Goal: Task Accomplishment & Management: Complete application form

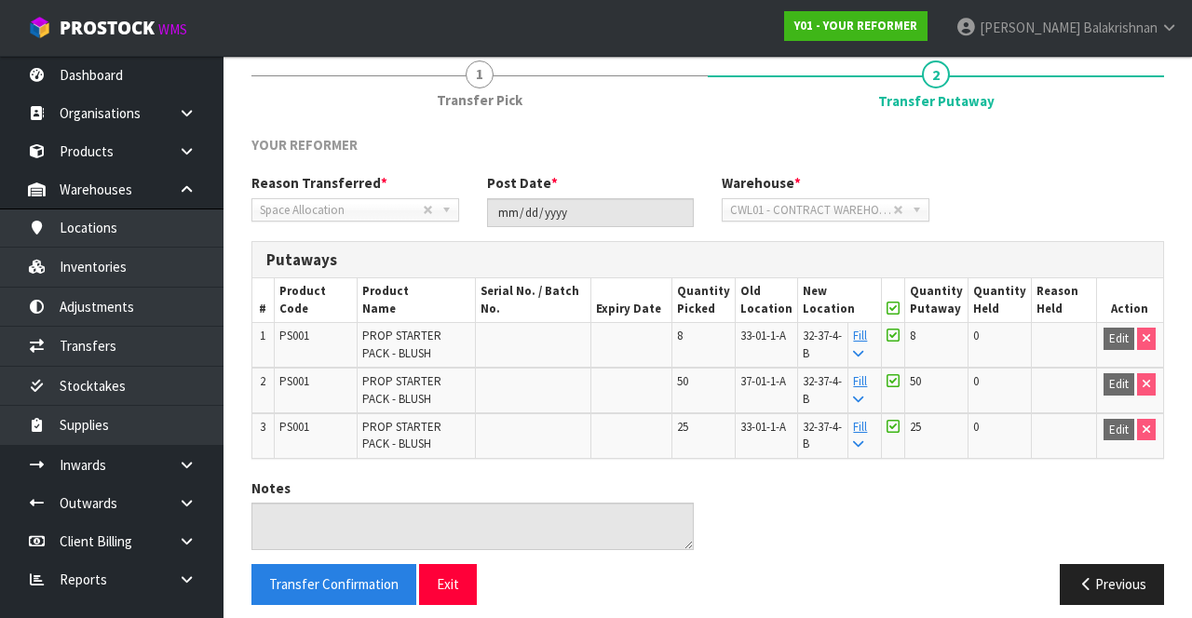
scroll to position [235, 0]
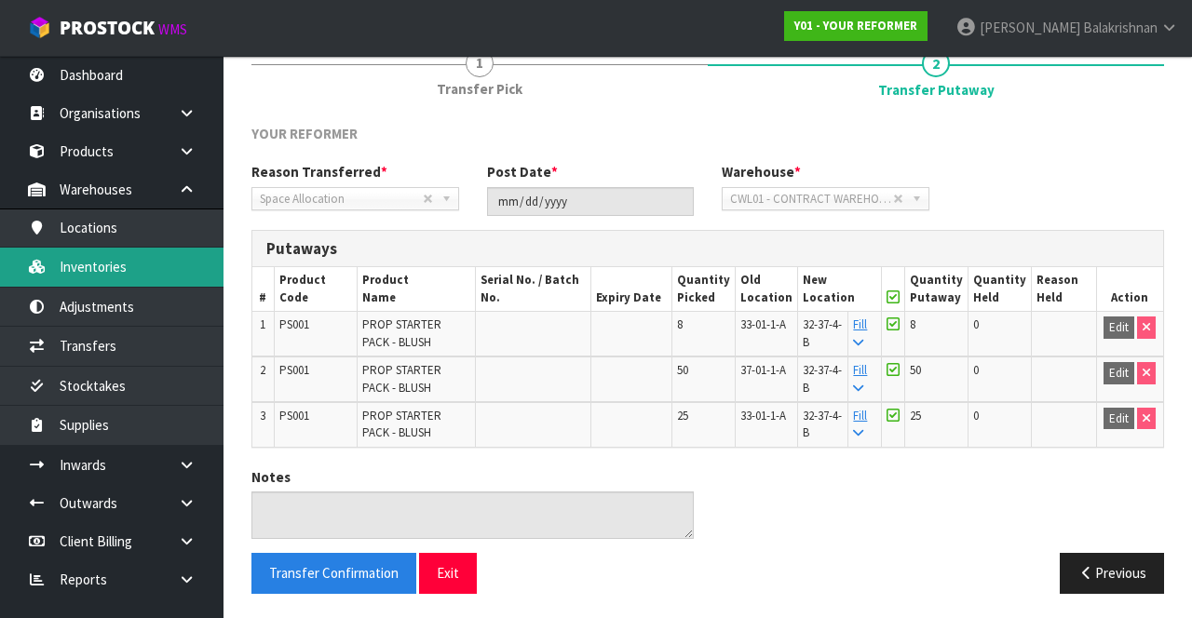
click at [131, 272] on link "Inventories" at bounding box center [111, 267] width 223 height 38
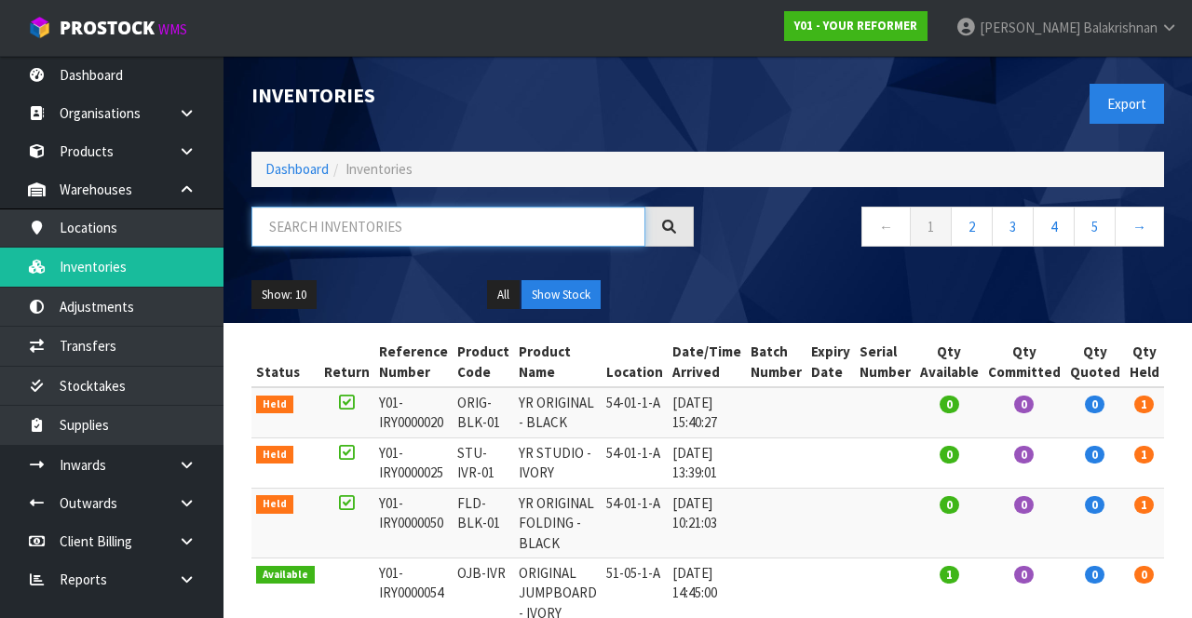
click at [453, 242] on input "text" at bounding box center [448, 227] width 394 height 40
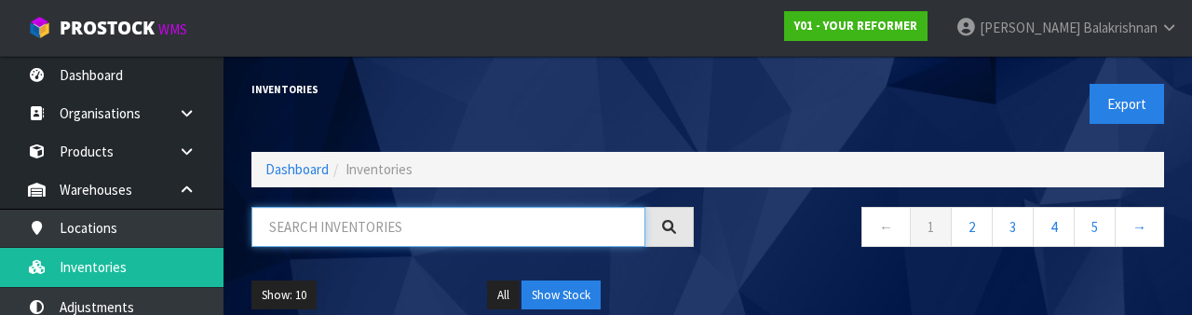
click at [501, 224] on input "text" at bounding box center [448, 227] width 394 height 40
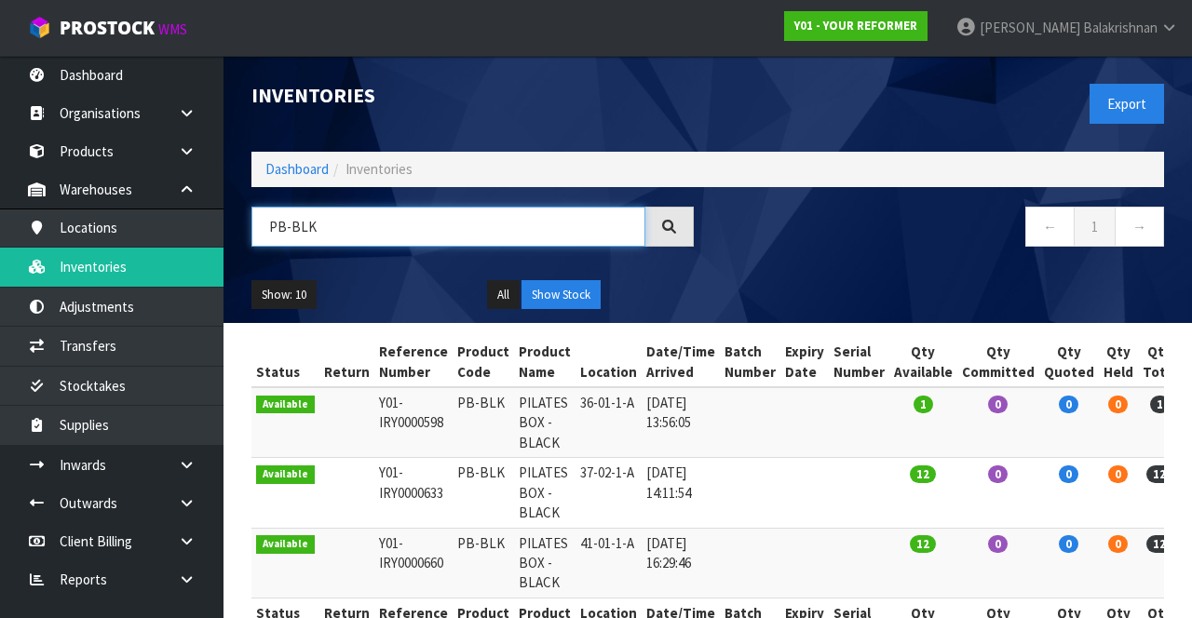
scroll to position [61, 0]
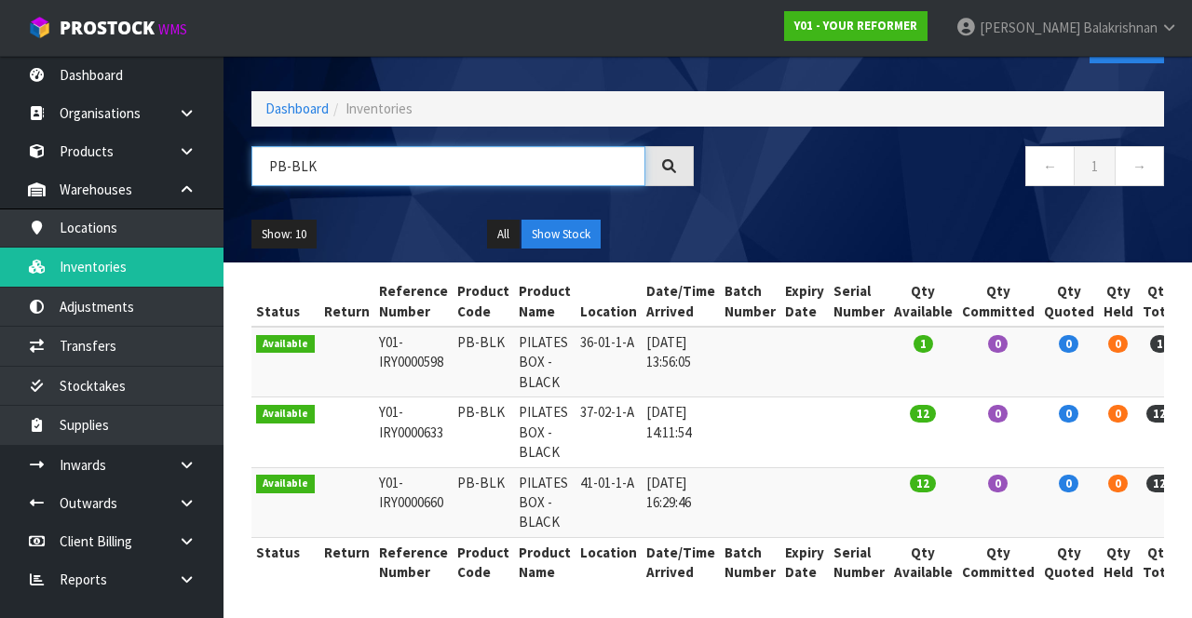
type input "PB-BLK"
copy td "PB-BLK"
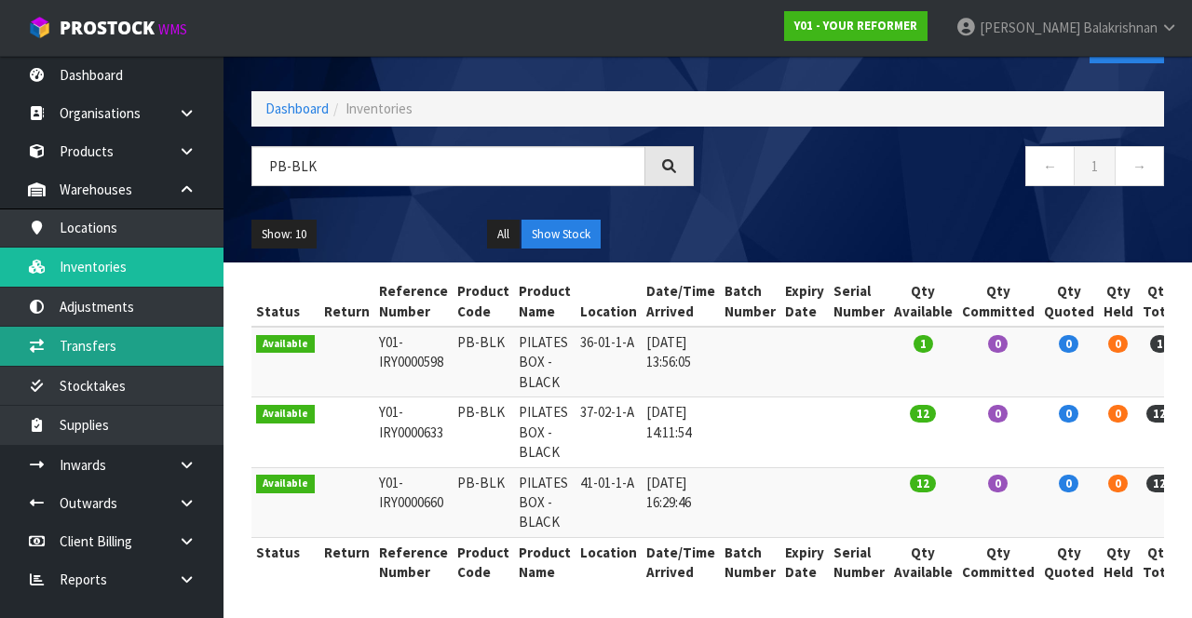
click at [145, 341] on link "Transfers" at bounding box center [111, 346] width 223 height 38
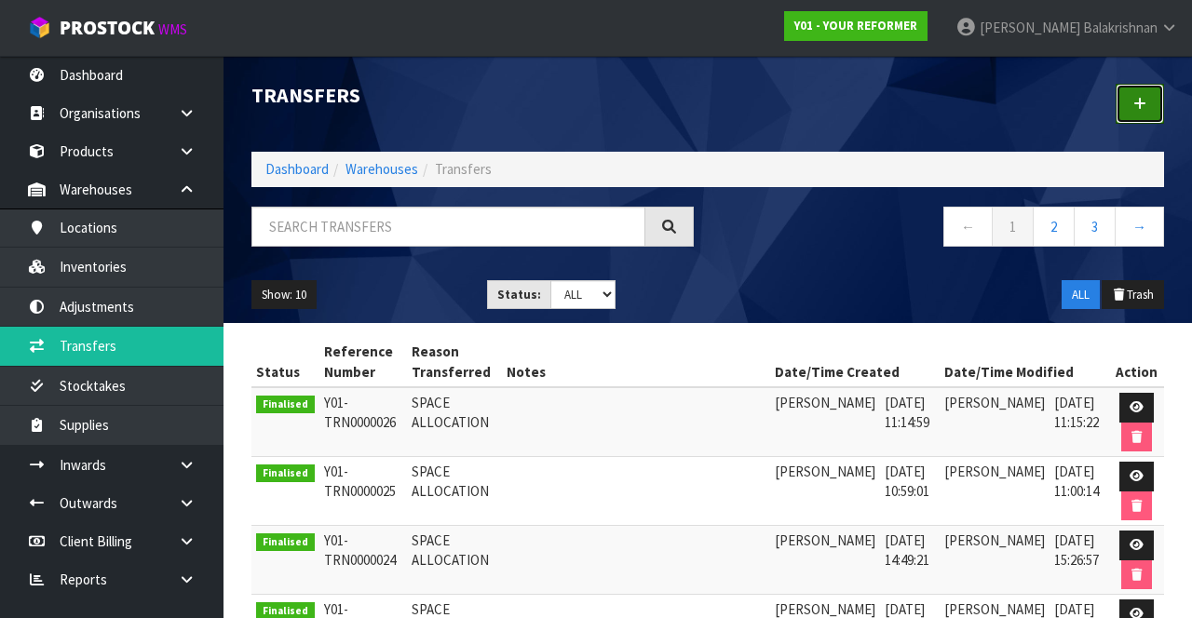
click at [1127, 108] on link at bounding box center [1140, 104] width 48 height 40
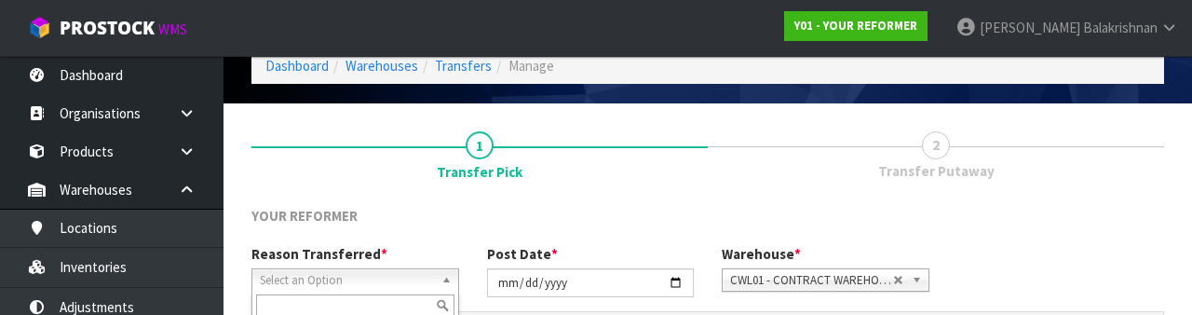
scroll to position [223, 0]
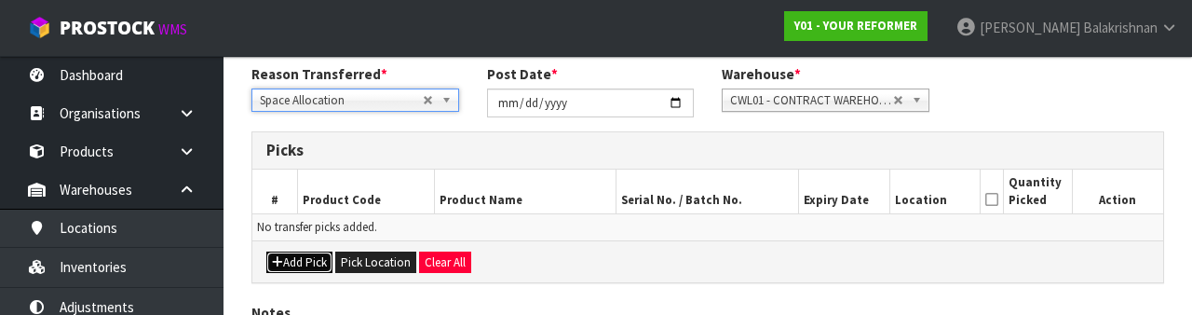
click at [302, 261] on button "Add Pick" at bounding box center [299, 262] width 66 height 22
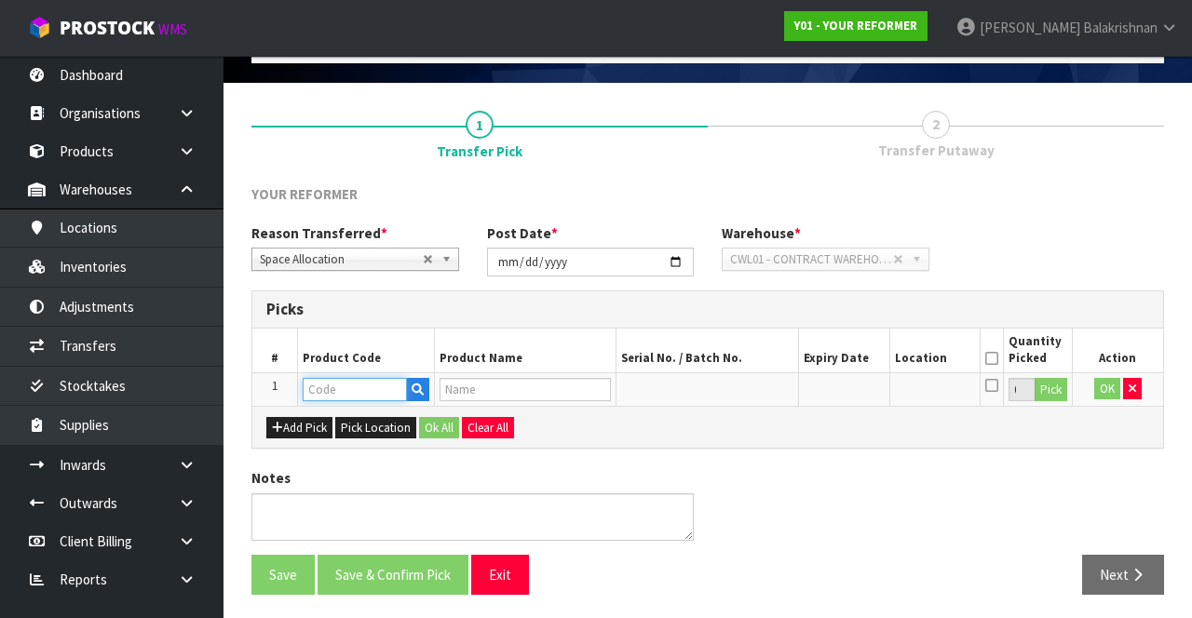
click at [369, 380] on input "text" at bounding box center [355, 389] width 104 height 23
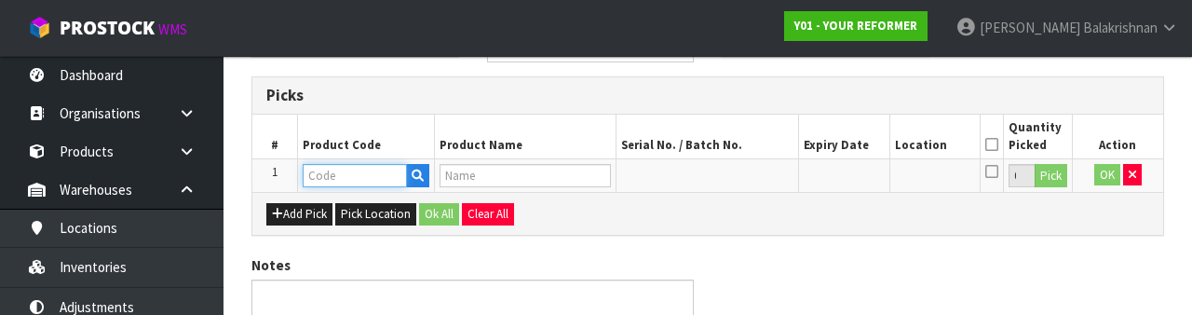
scroll to position [326, 0]
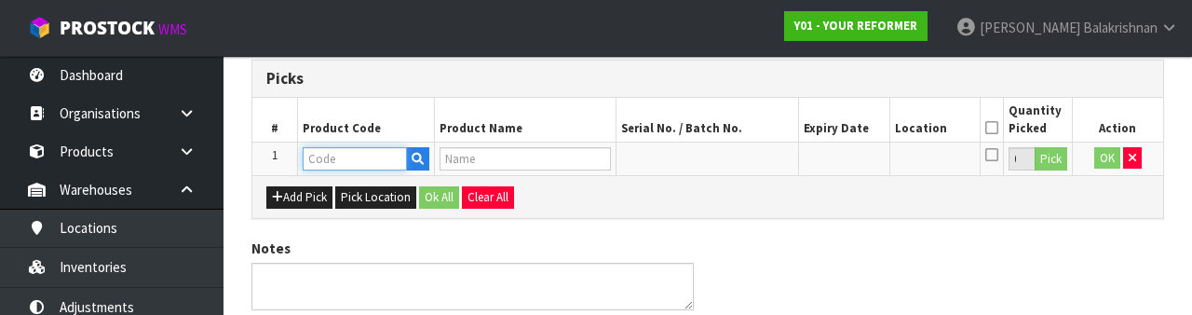
type input "PB-BLK"
type input "PILATES BOX - BLACK"
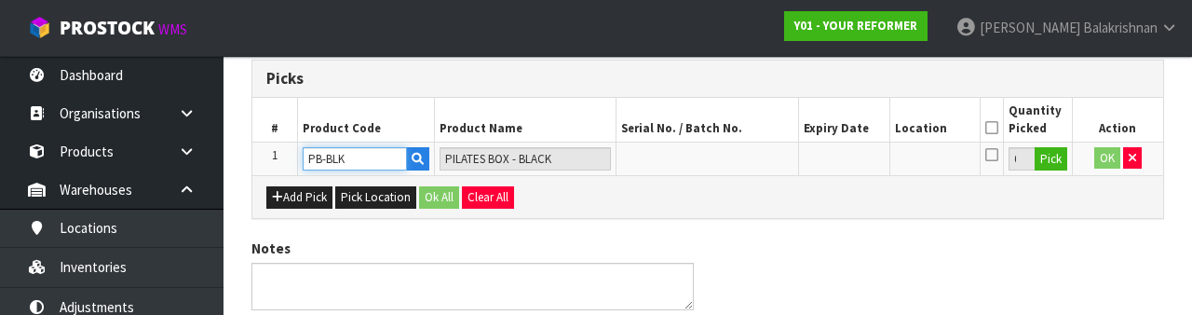
type input "PB-BLK"
click at [1049, 166] on button "Pick" at bounding box center [1051, 159] width 33 height 24
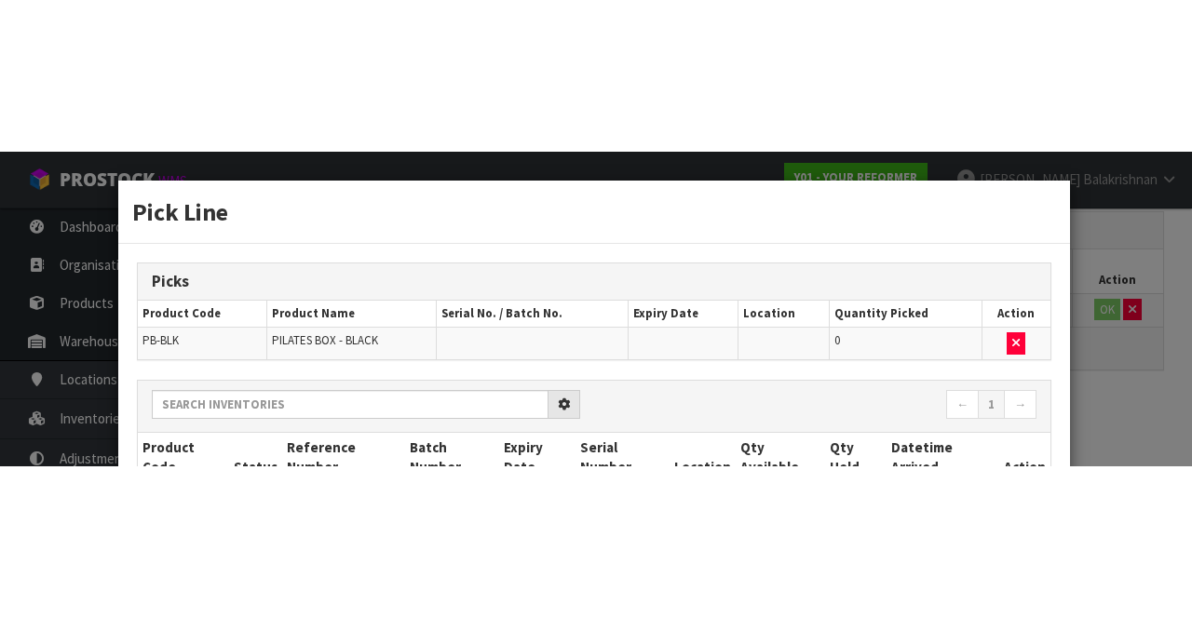
scroll to position [106, 0]
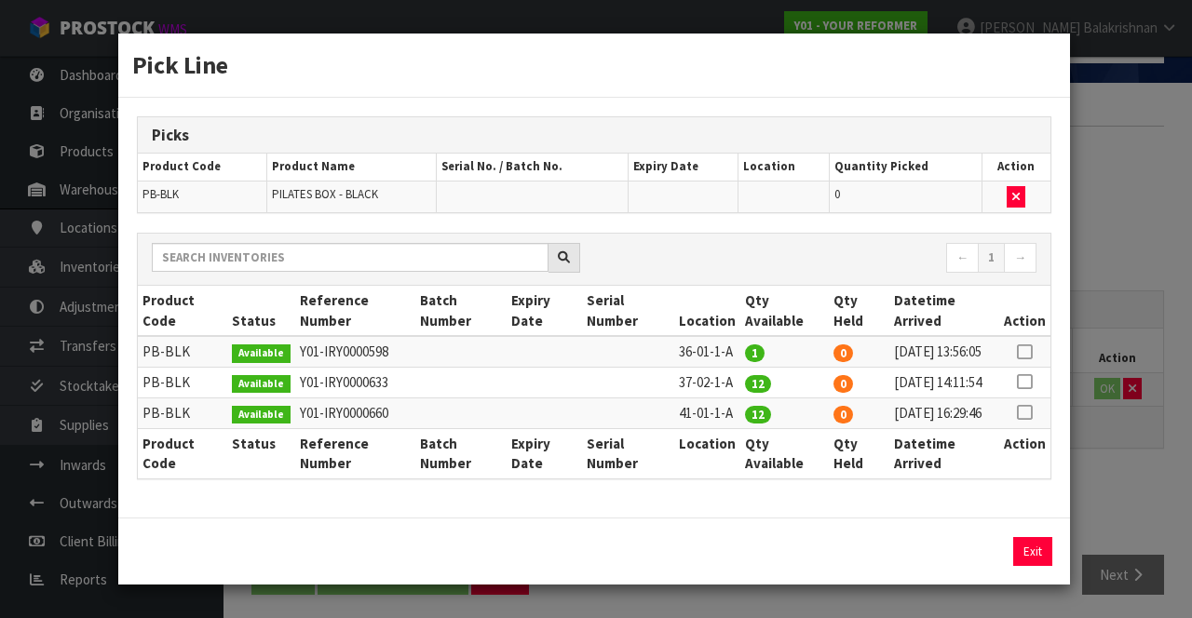
click at [1029, 413] on icon at bounding box center [1024, 413] width 15 height 1
click at [1028, 383] on icon at bounding box center [1024, 382] width 15 height 1
click at [1026, 352] on icon at bounding box center [1024, 352] width 15 height 1
type input "1"
click at [963, 566] on button "Assign Pick" at bounding box center [969, 551] width 76 height 29
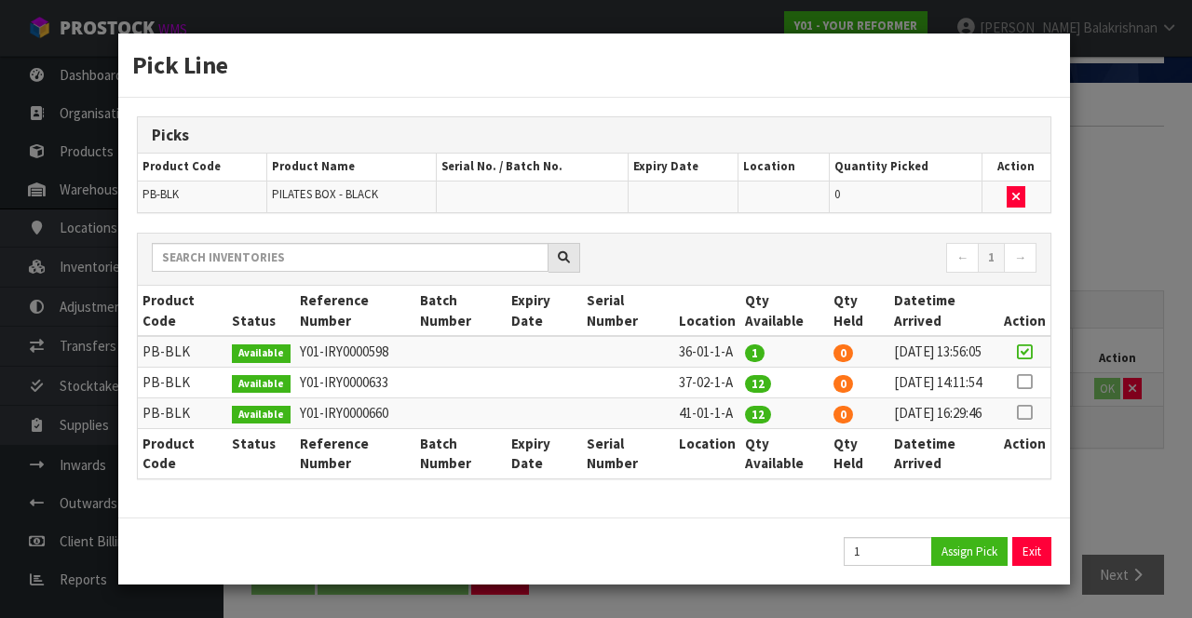
type input "1"
click at [1032, 413] on icon at bounding box center [1024, 413] width 15 height 1
click at [955, 566] on button "Assign Pick" at bounding box center [969, 551] width 76 height 29
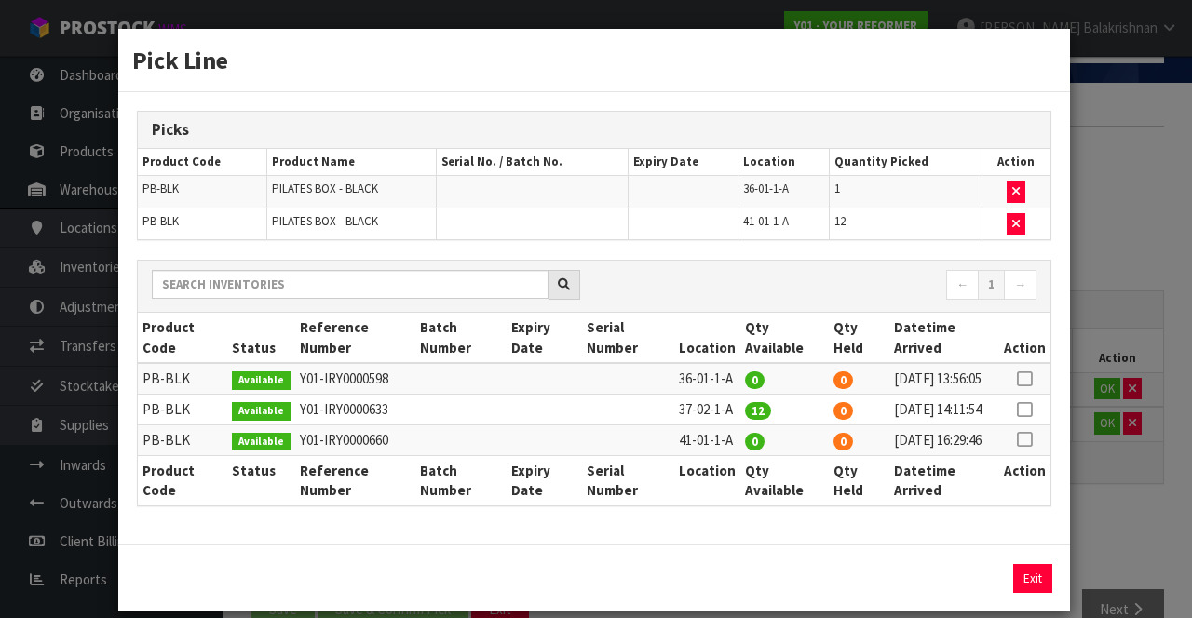
click at [1026, 411] on icon at bounding box center [1024, 410] width 15 height 1
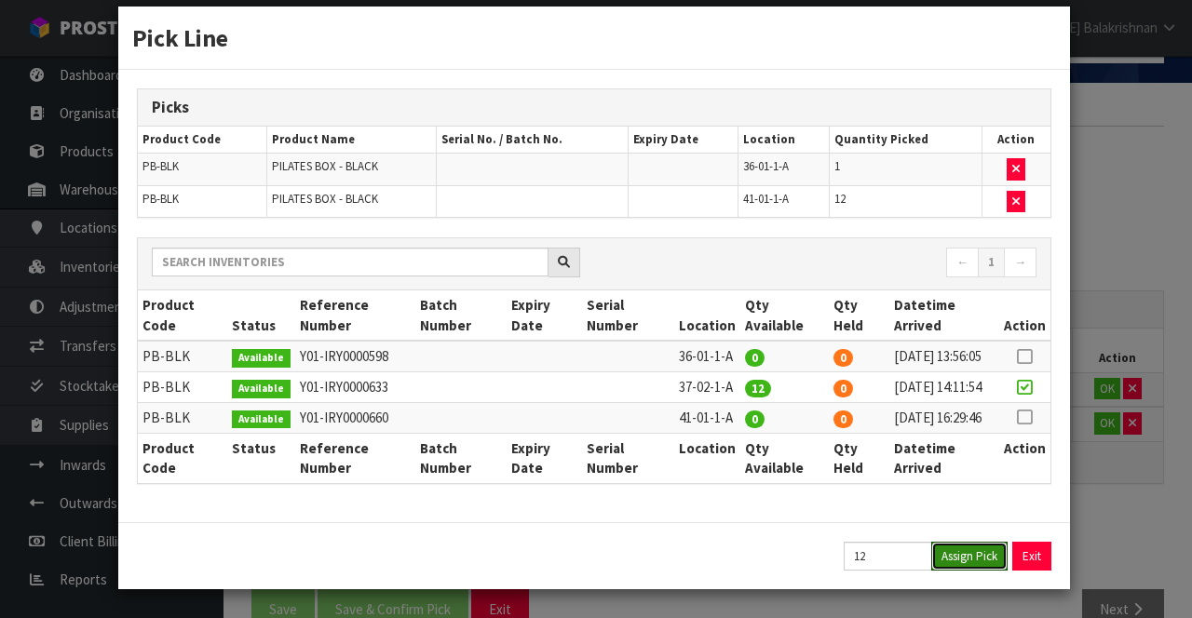
click at [971, 557] on button "Assign Pick" at bounding box center [969, 556] width 76 height 29
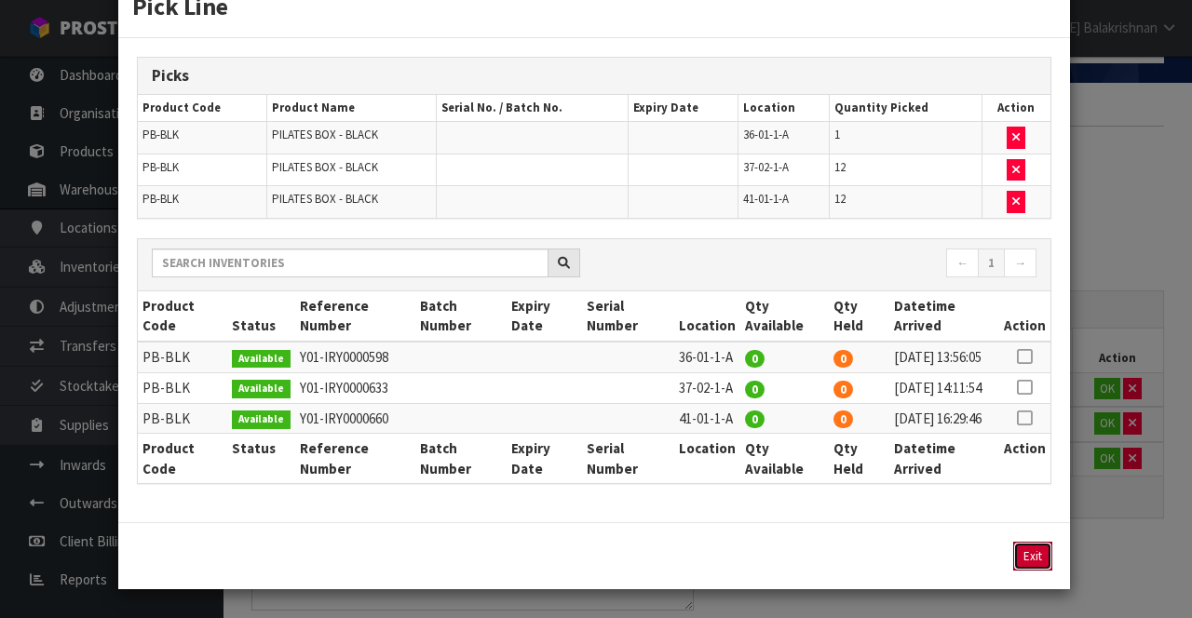
click at [1043, 571] on button "Exit" at bounding box center [1032, 556] width 39 height 29
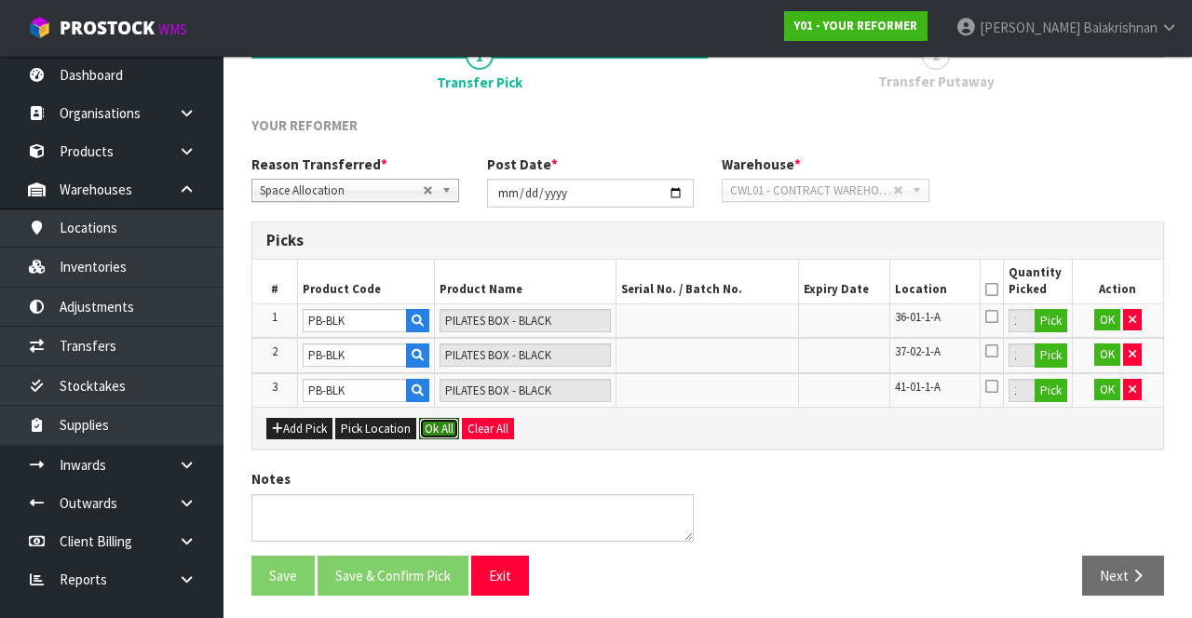
click at [425, 426] on button "Ok All" at bounding box center [439, 429] width 40 height 22
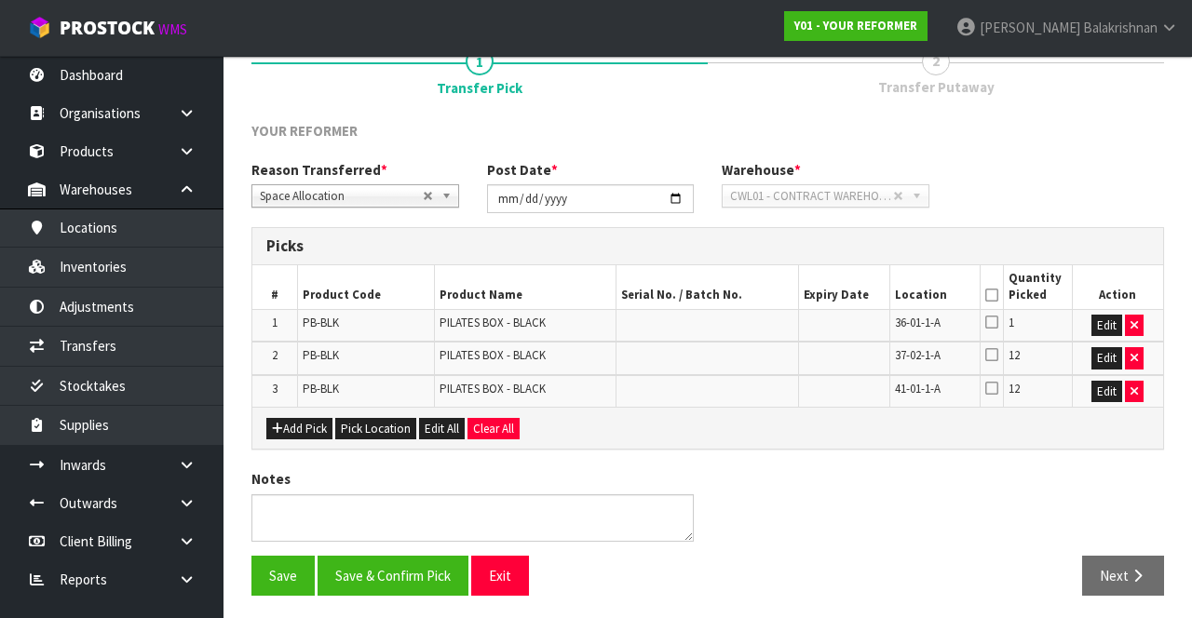
click at [995, 295] on icon at bounding box center [991, 295] width 13 height 1
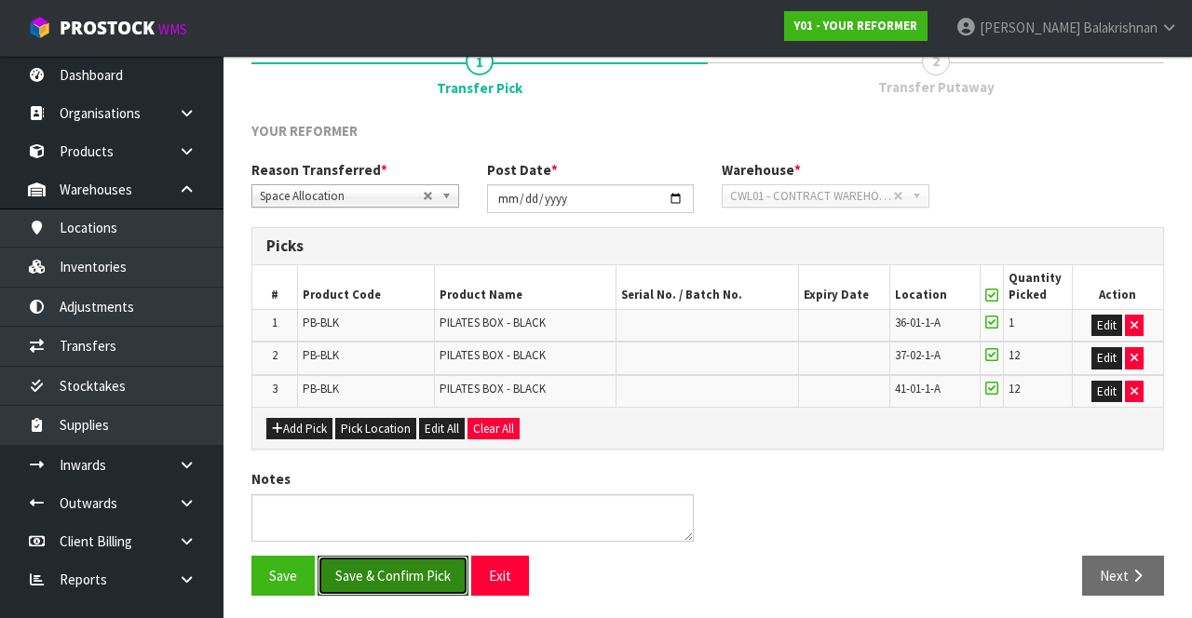
click at [413, 560] on button "Save & Confirm Pick" at bounding box center [393, 576] width 151 height 40
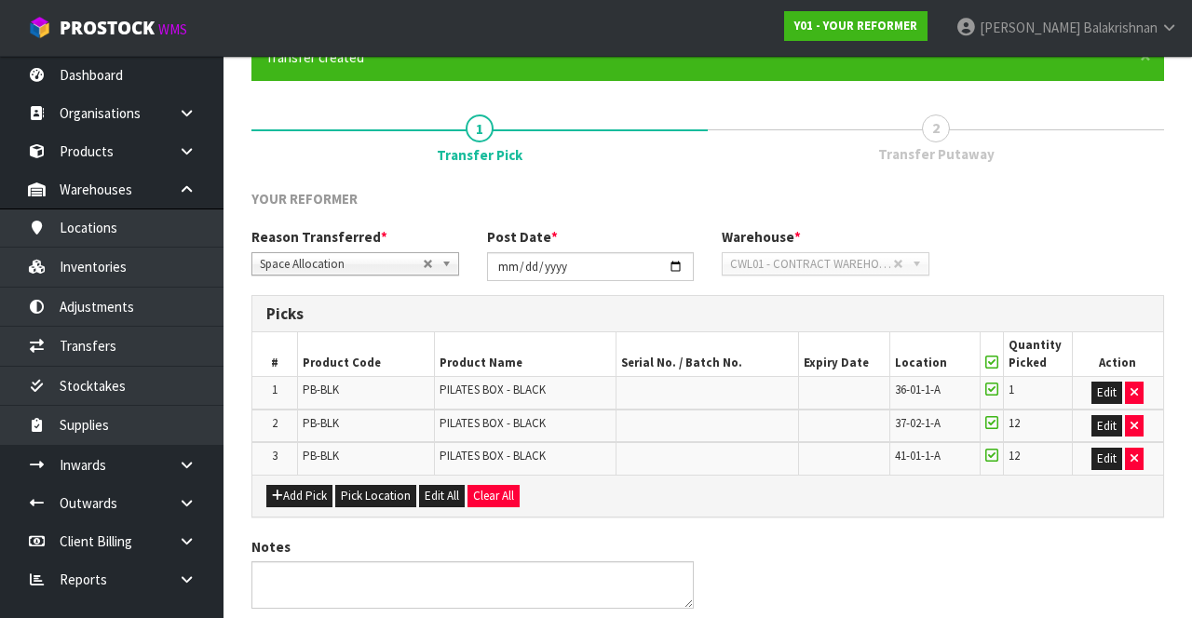
scroll to position [0, 0]
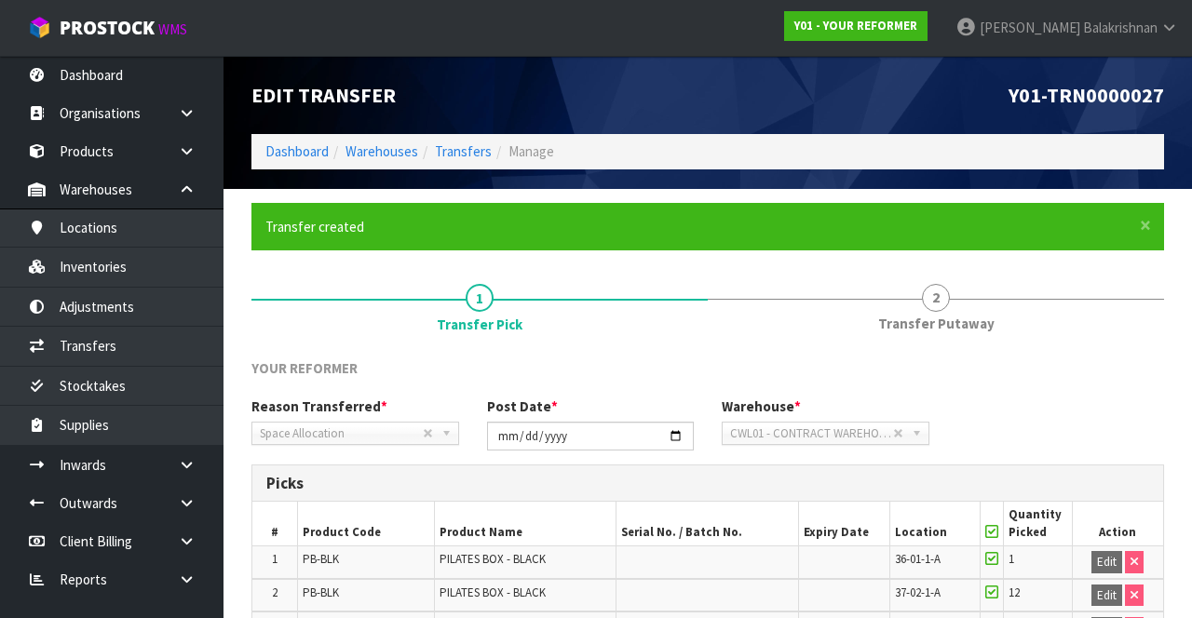
scroll to position [196, 0]
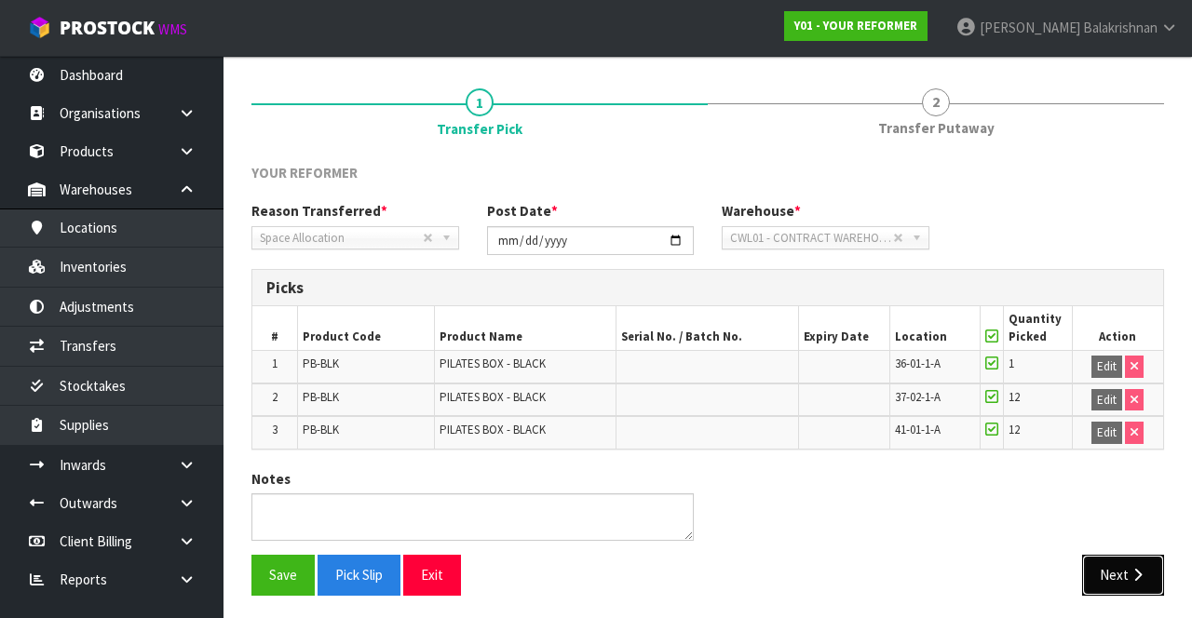
click at [1144, 555] on button "Next" at bounding box center [1123, 575] width 82 height 40
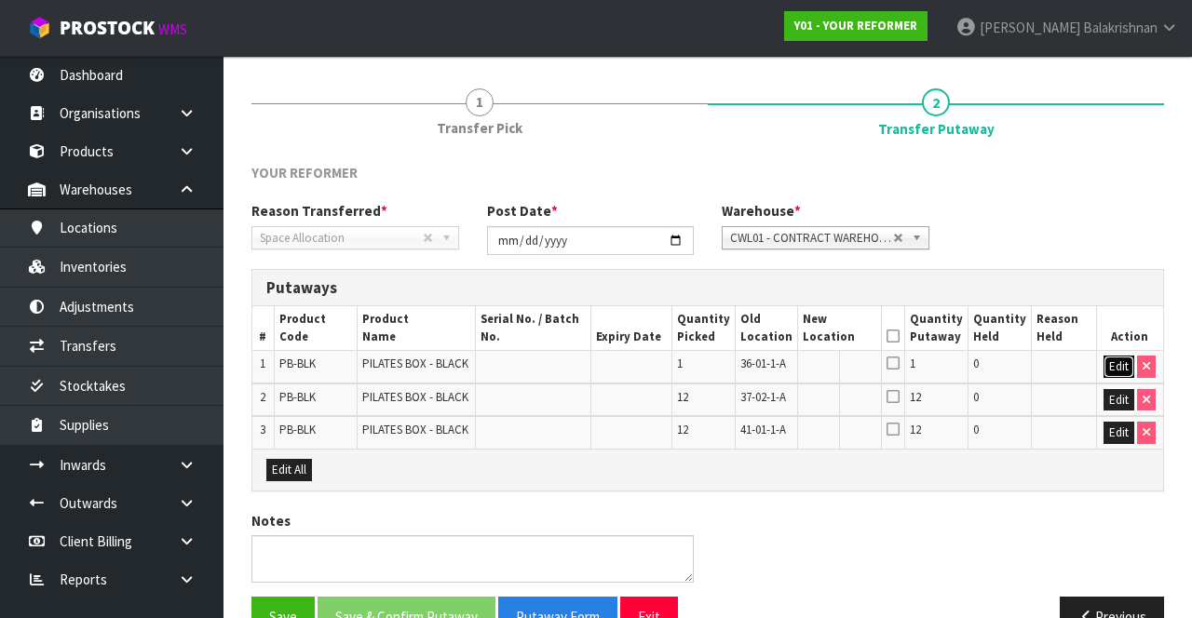
click at [1106, 371] on button "Edit" at bounding box center [1118, 367] width 31 height 22
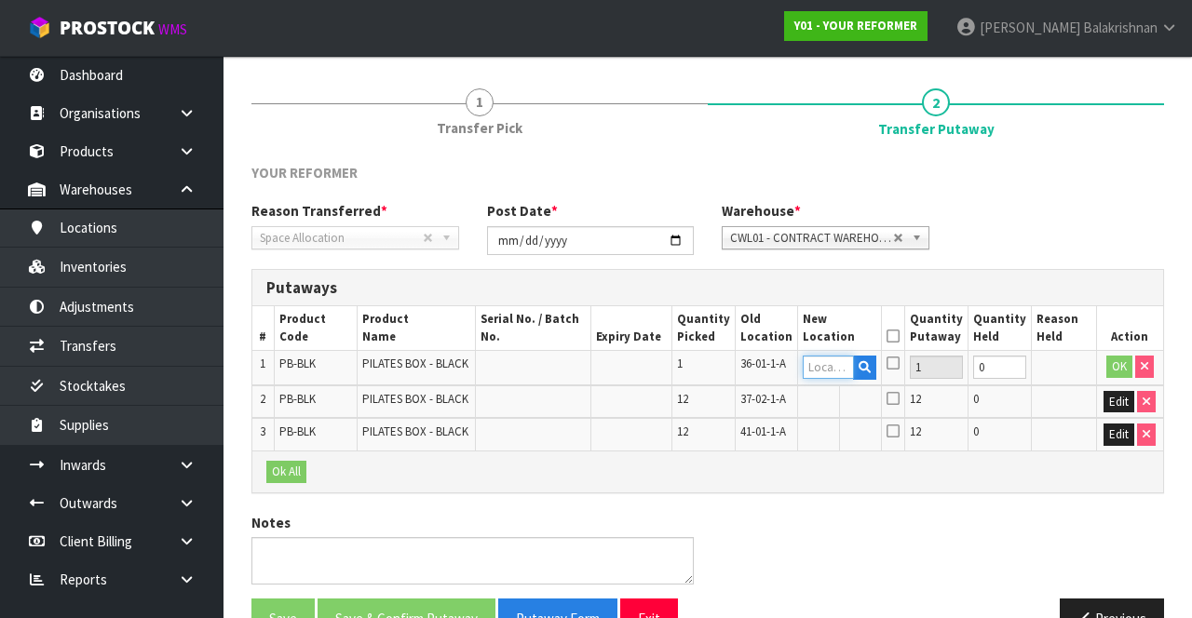
click at [842, 364] on input "text" at bounding box center [829, 367] width 52 height 23
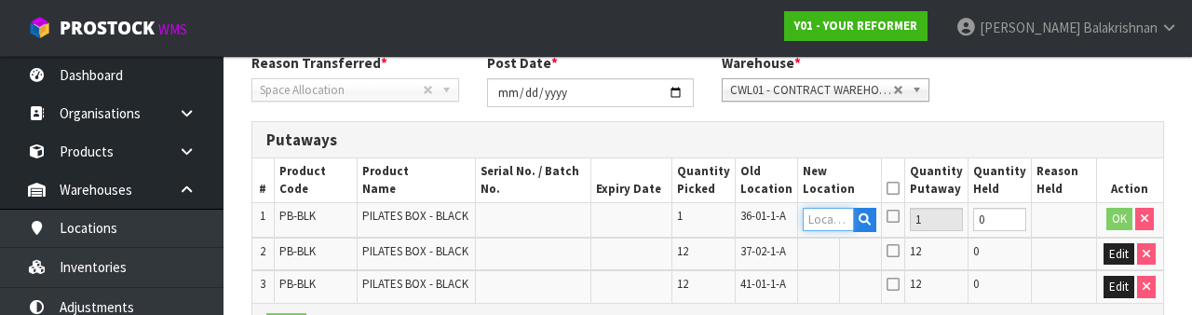
scroll to position [393, 0]
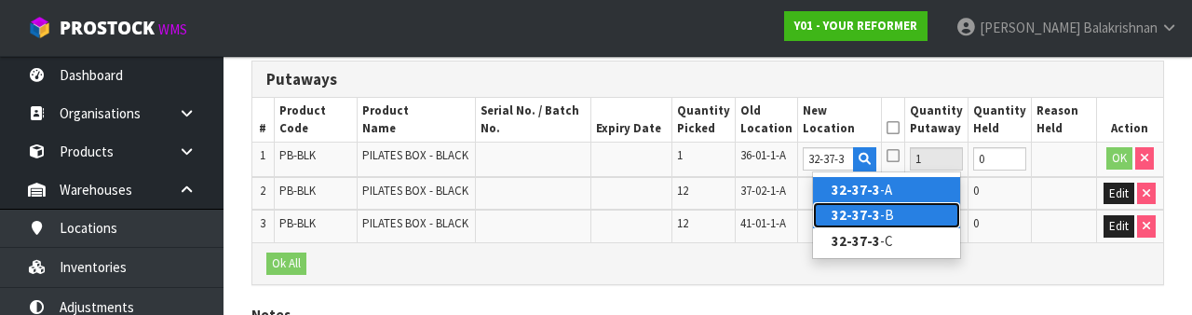
click at [893, 219] on link "32-37-3 -B" at bounding box center [886, 214] width 147 height 25
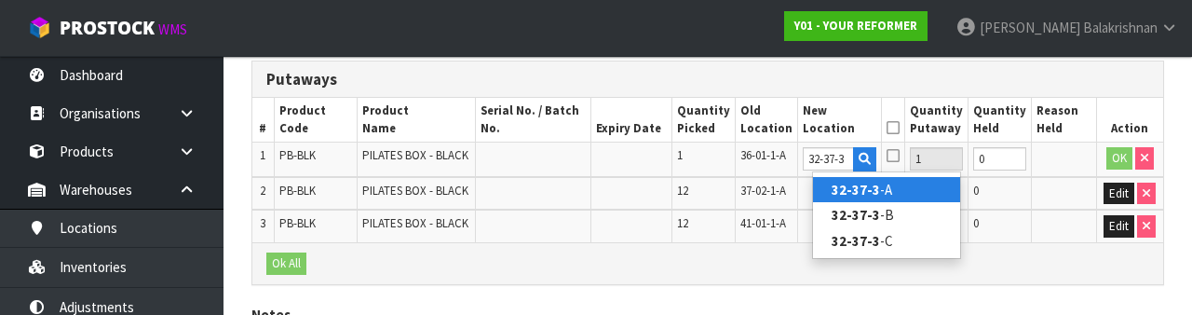
type input "32-37-3-B"
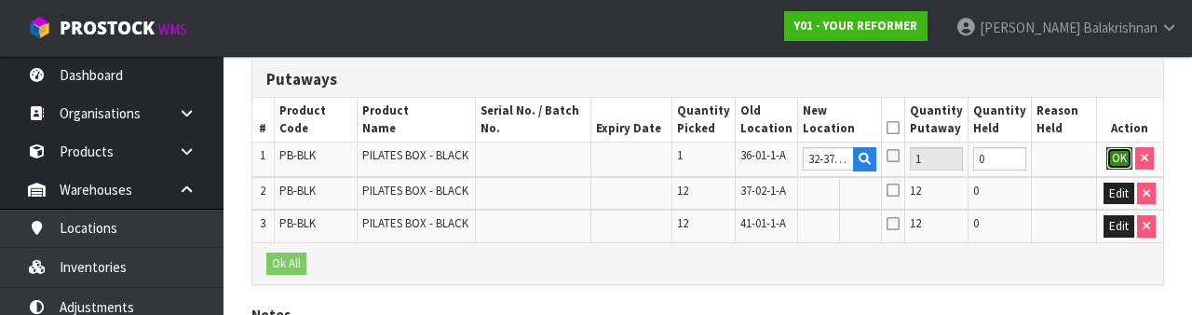
click at [1113, 147] on button "OK" at bounding box center [1119, 158] width 26 height 22
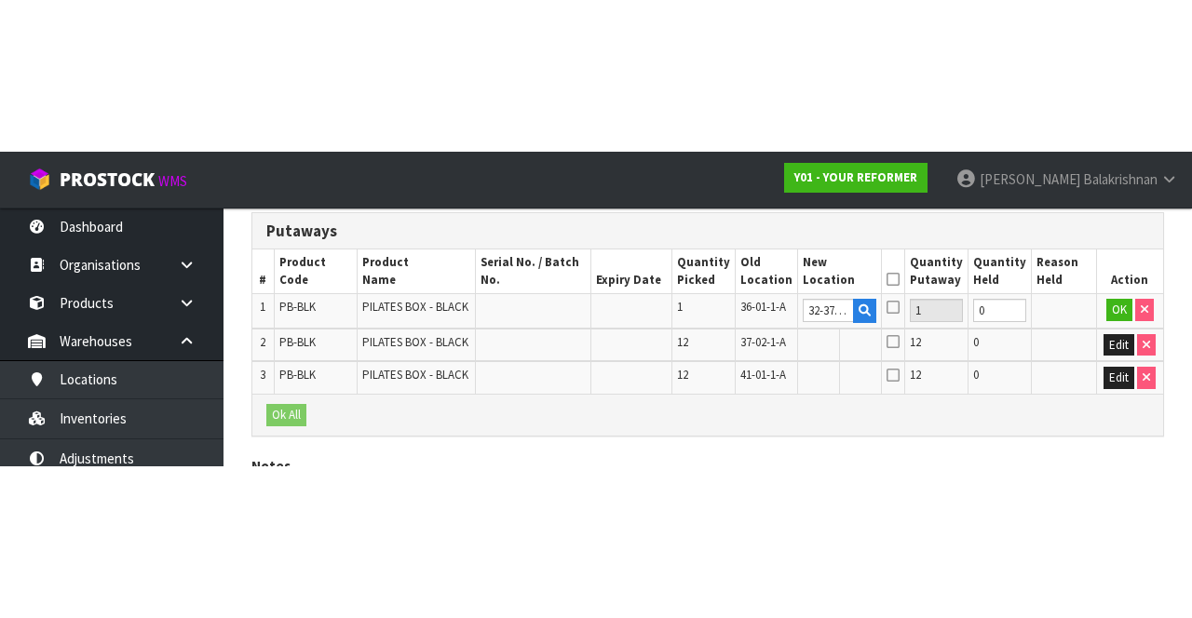
scroll to position [276, 0]
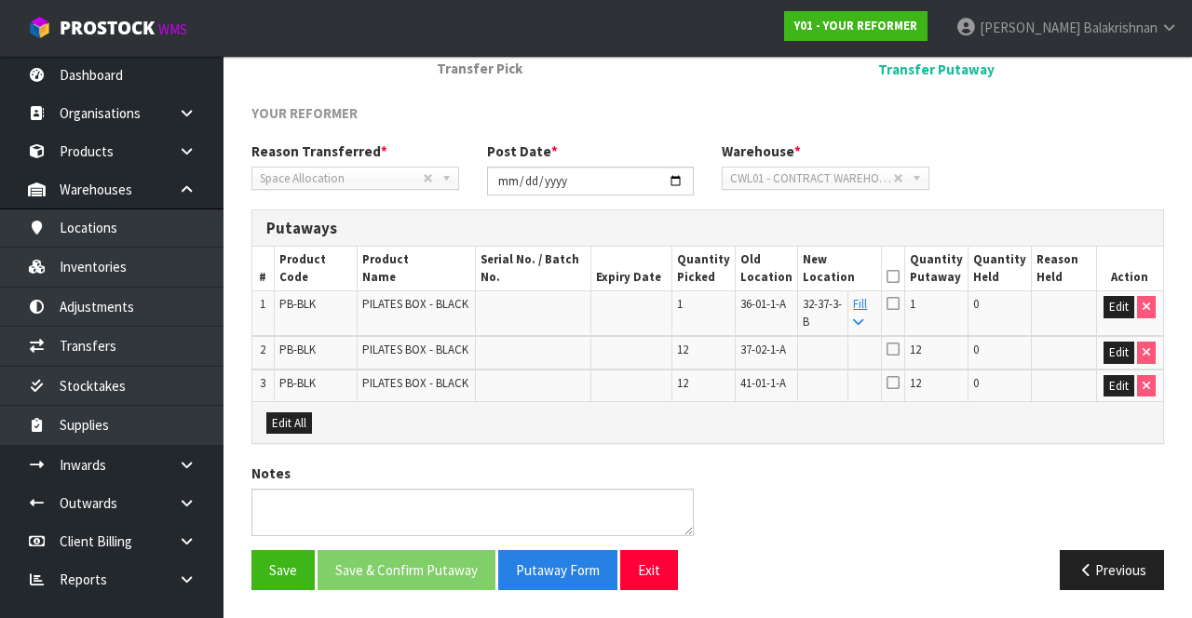
click at [863, 317] on icon at bounding box center [858, 323] width 10 height 12
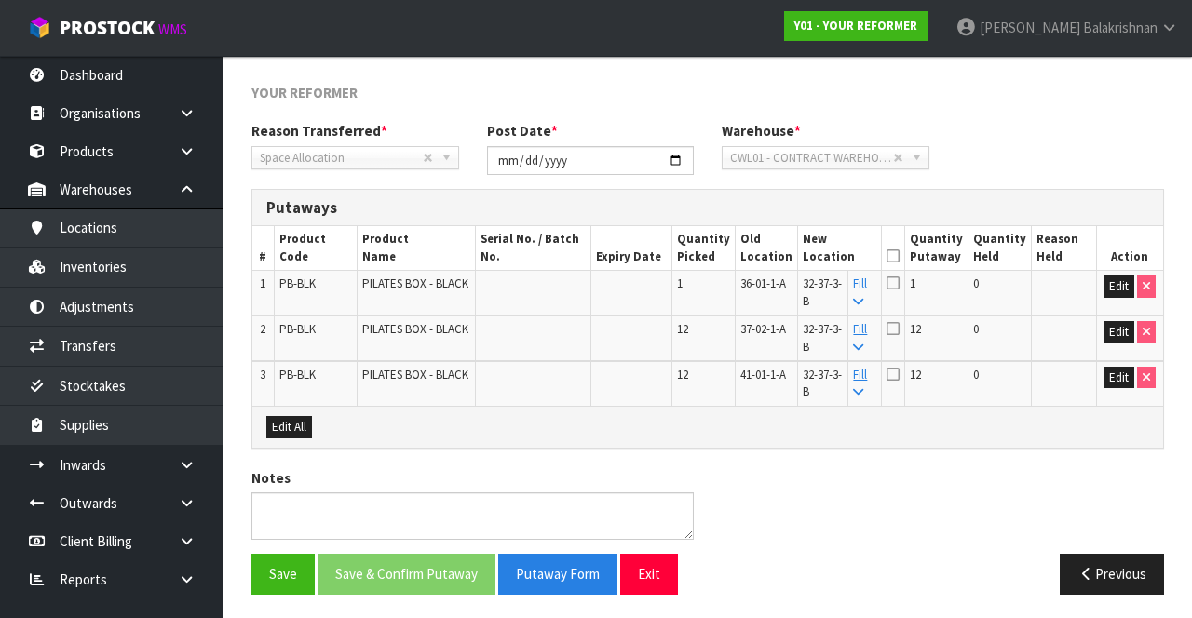
click at [900, 256] on icon at bounding box center [893, 256] width 13 height 1
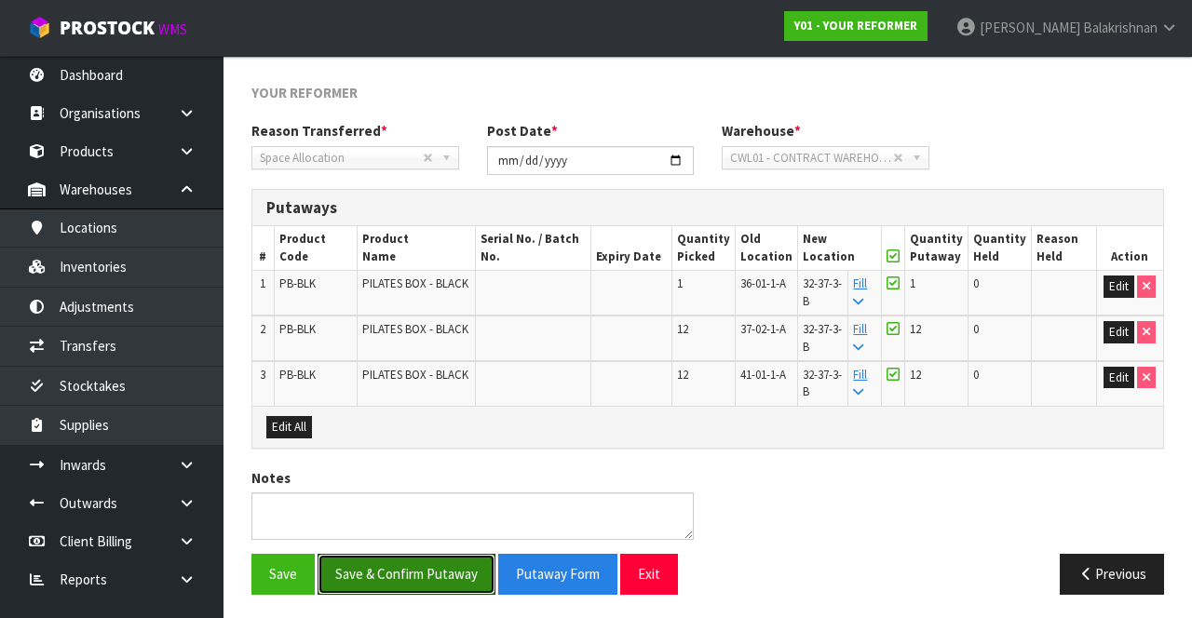
click at [418, 580] on button "Save & Confirm Putaway" at bounding box center [407, 574] width 178 height 40
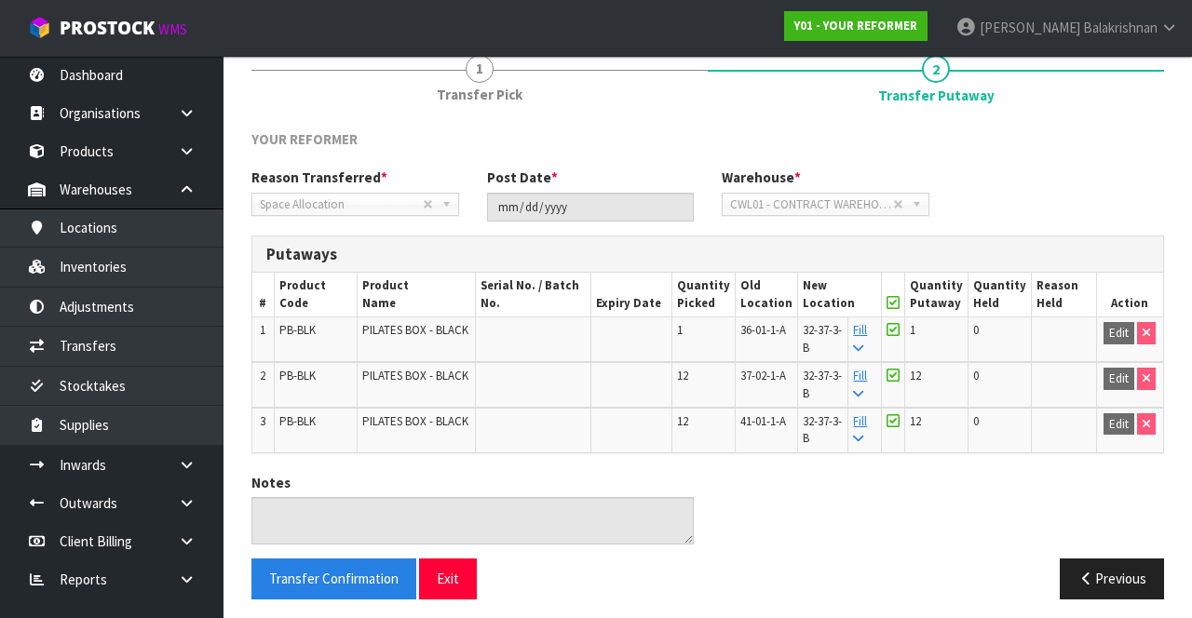
scroll to position [235, 0]
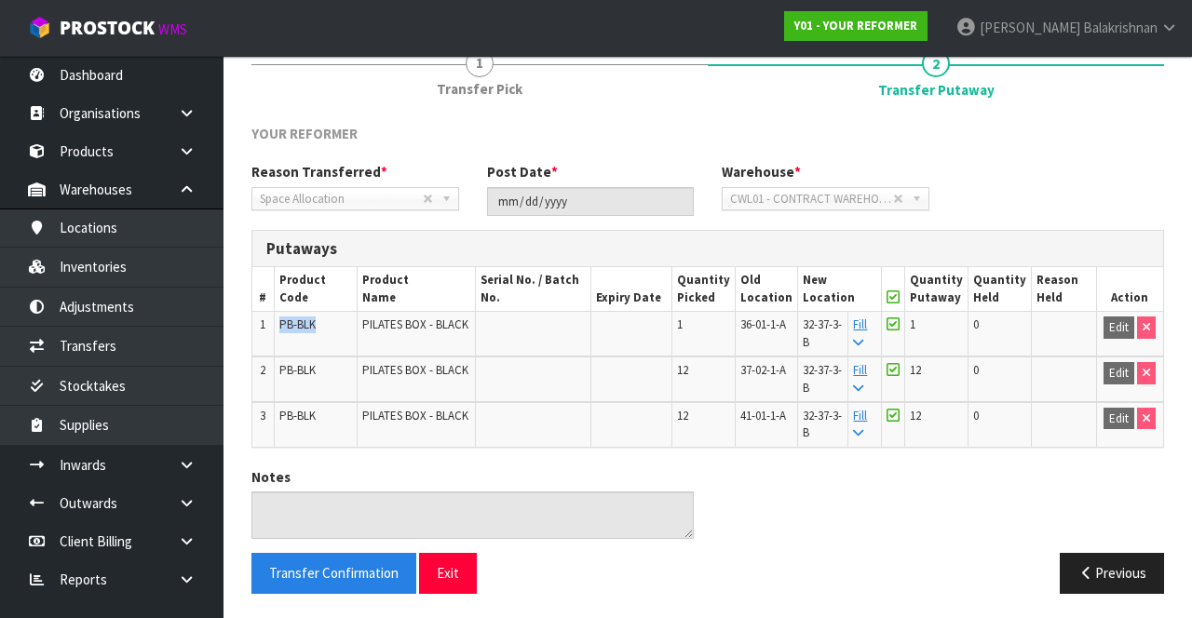
copy span "PB-BLK"
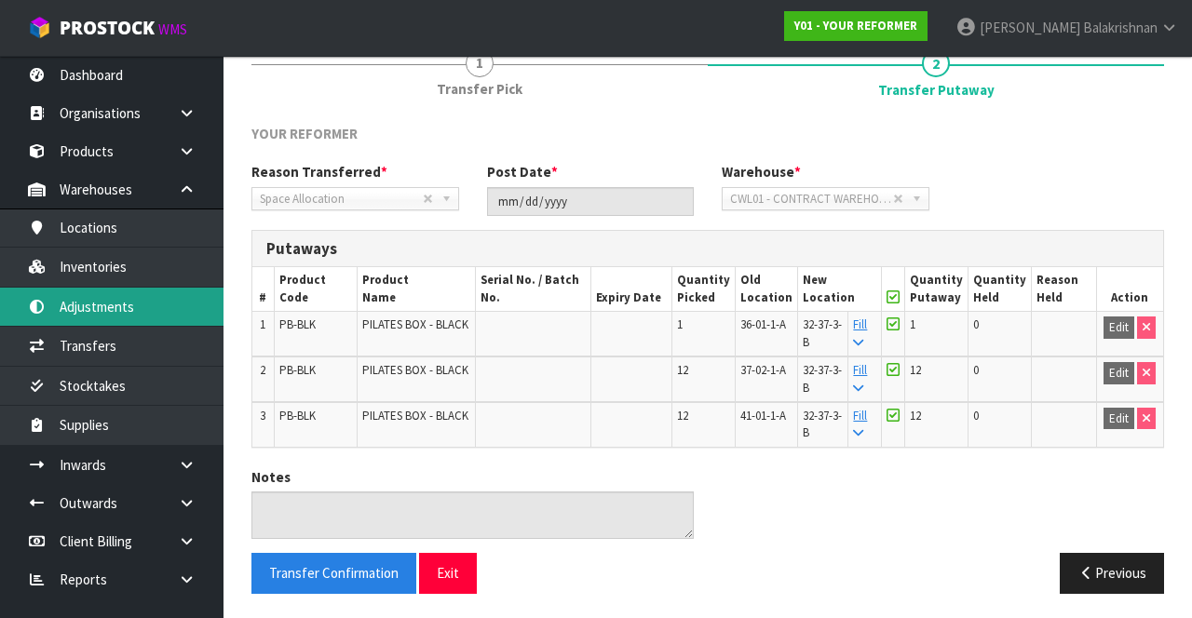
click at [128, 312] on link "Adjustments" at bounding box center [111, 307] width 223 height 38
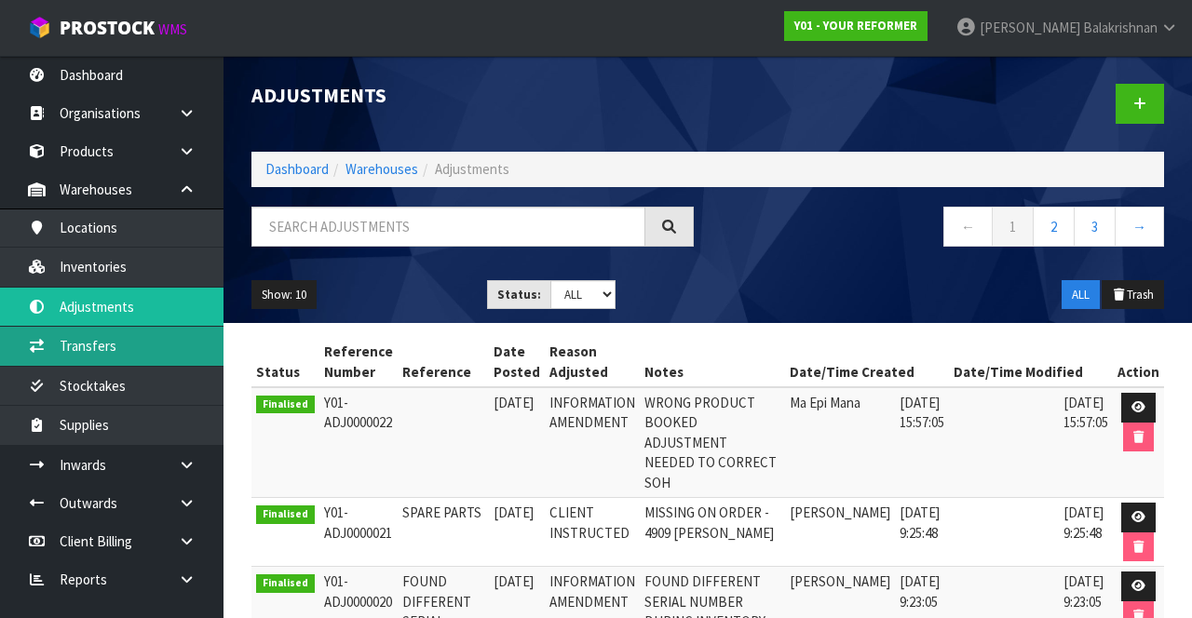
click at [132, 352] on link "Transfers" at bounding box center [111, 346] width 223 height 38
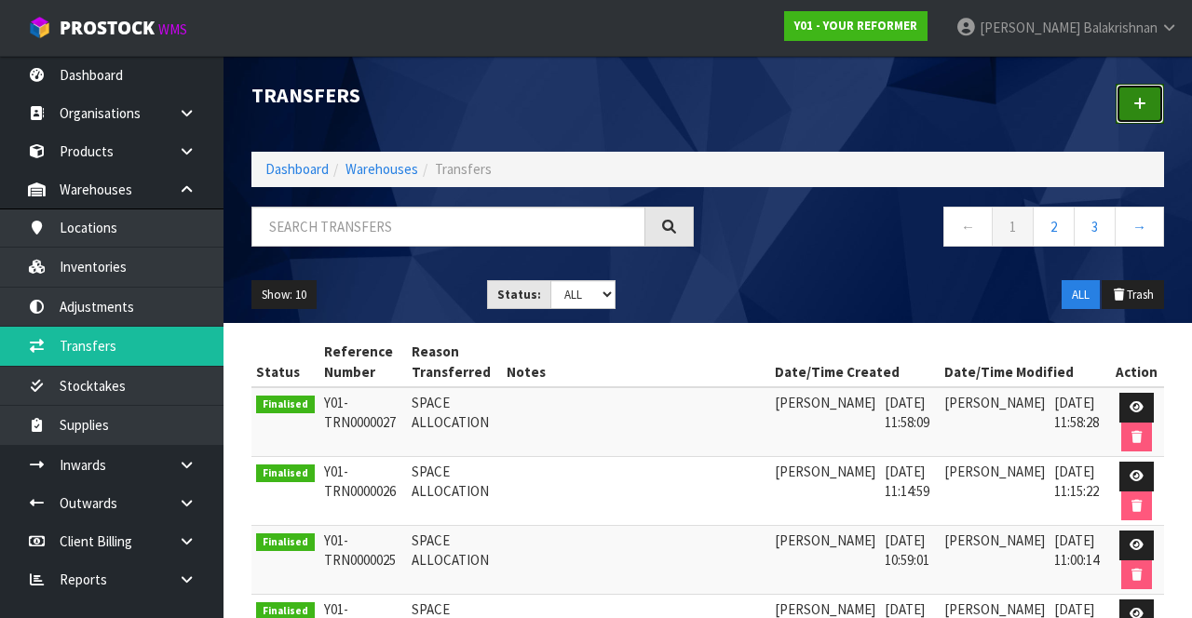
click at [1127, 101] on link at bounding box center [1140, 104] width 48 height 40
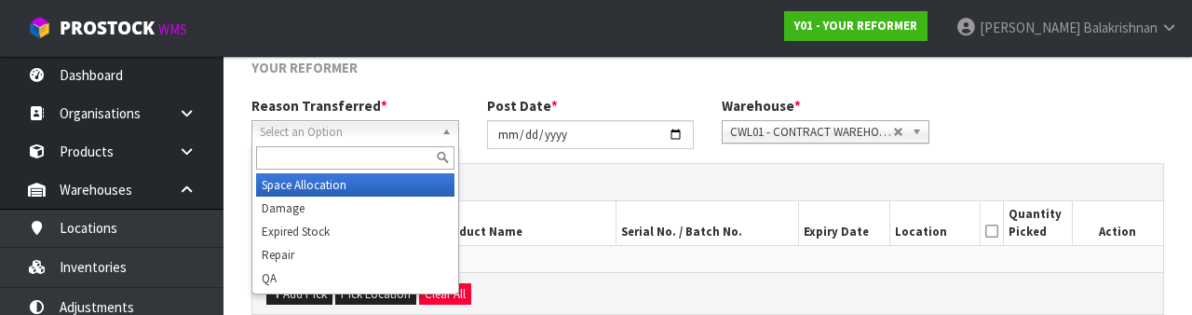
click at [378, 172] on div at bounding box center [355, 157] width 206 height 31
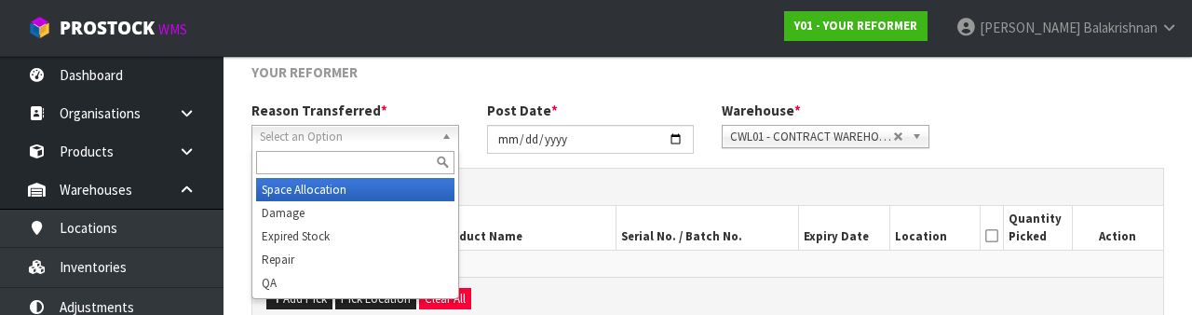
scroll to position [255, 0]
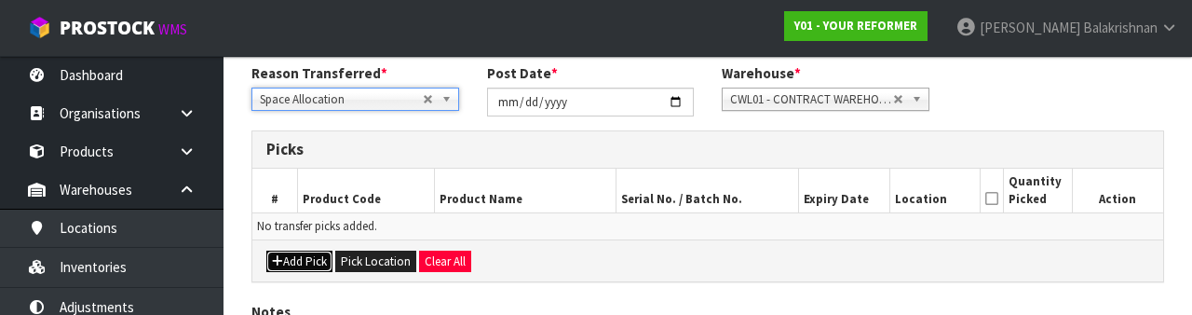
click at [298, 268] on button "Add Pick" at bounding box center [299, 261] width 66 height 22
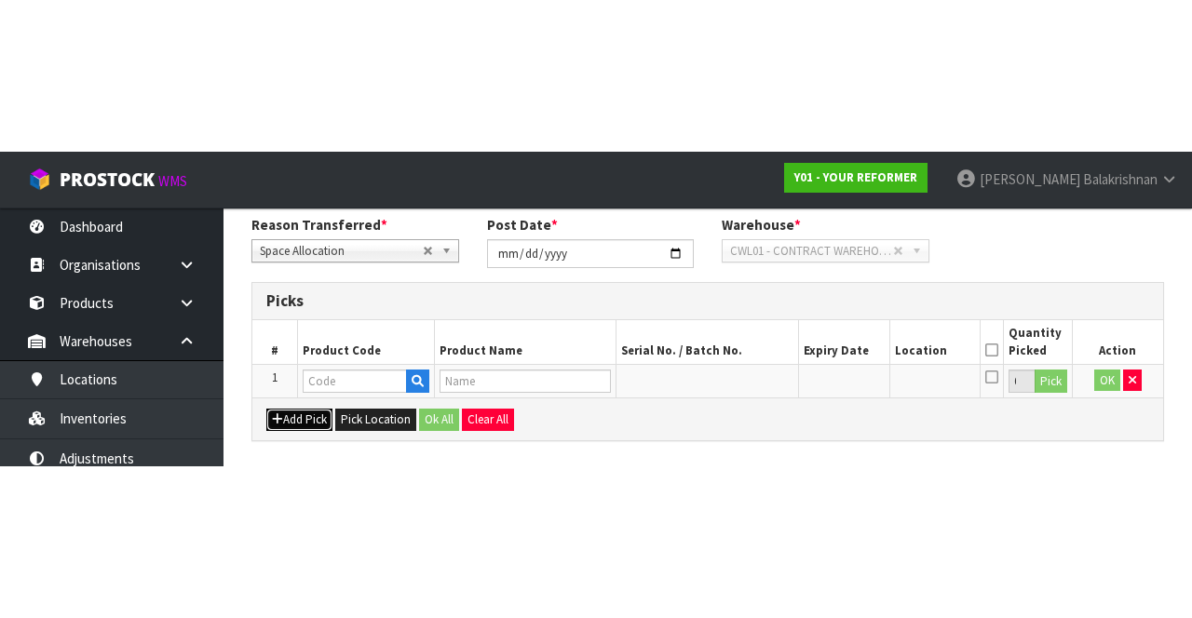
scroll to position [106, 0]
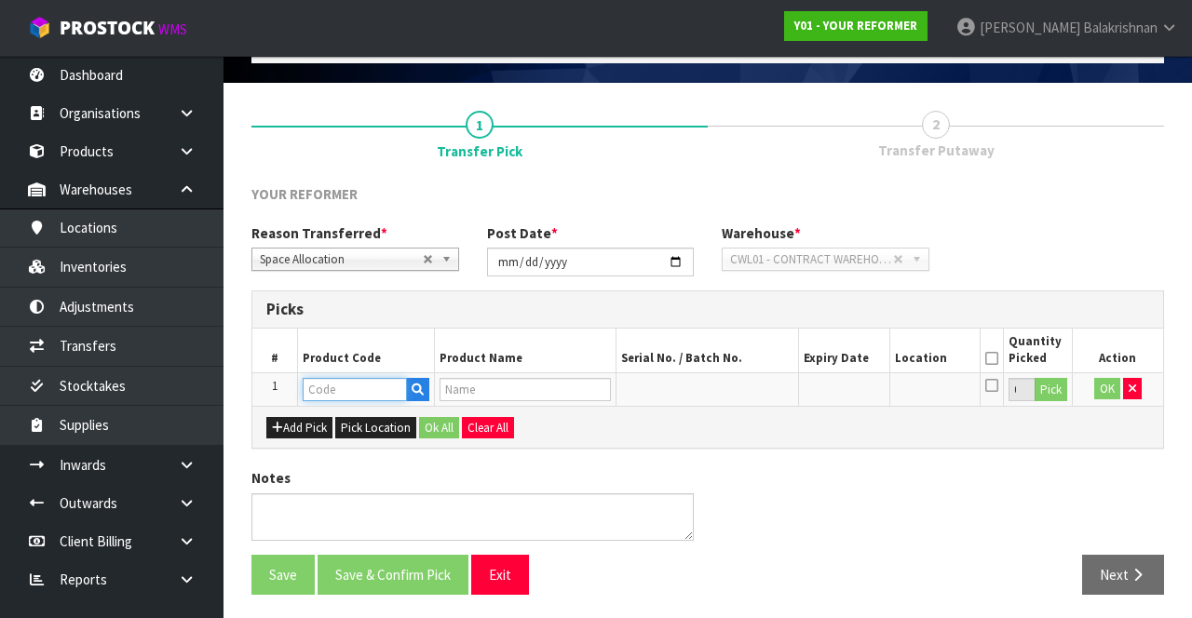
click at [358, 380] on input "text" at bounding box center [355, 389] width 104 height 23
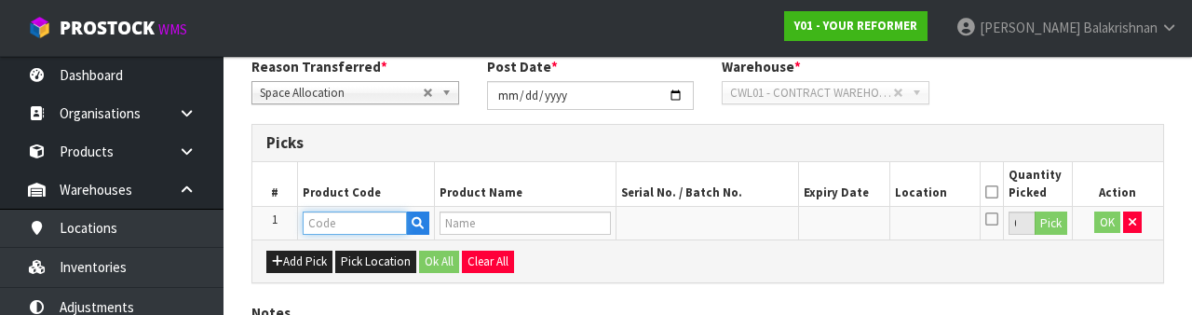
scroll to position [326, 0]
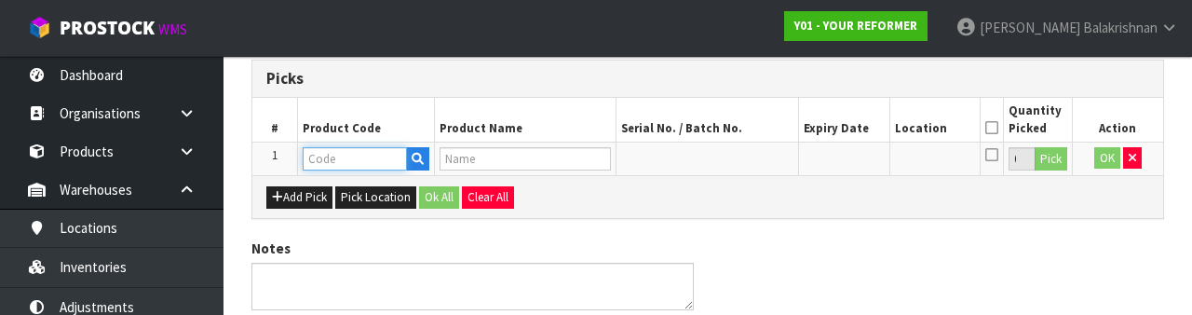
type input "PB-BLK"
type input "PILATES BOX - BLACK"
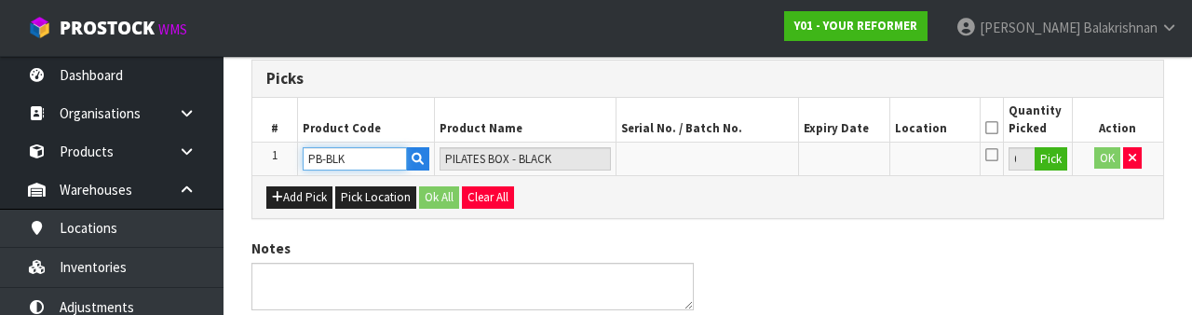
type input "PB-BLK"
click at [1050, 166] on button "Pick" at bounding box center [1051, 159] width 33 height 24
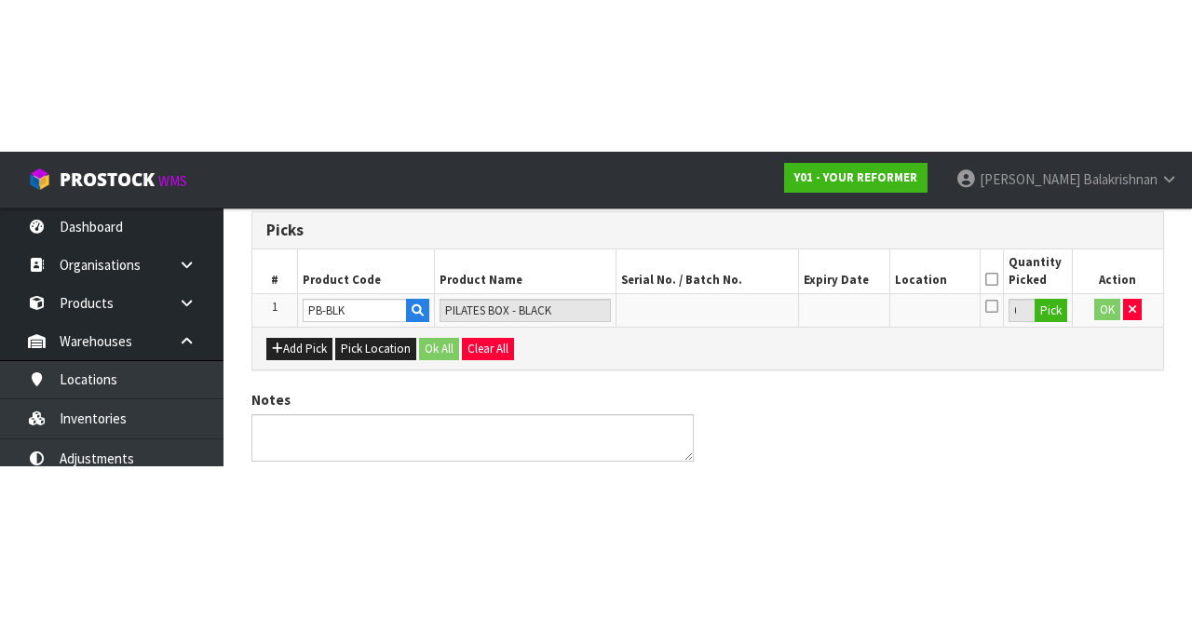
scroll to position [106, 0]
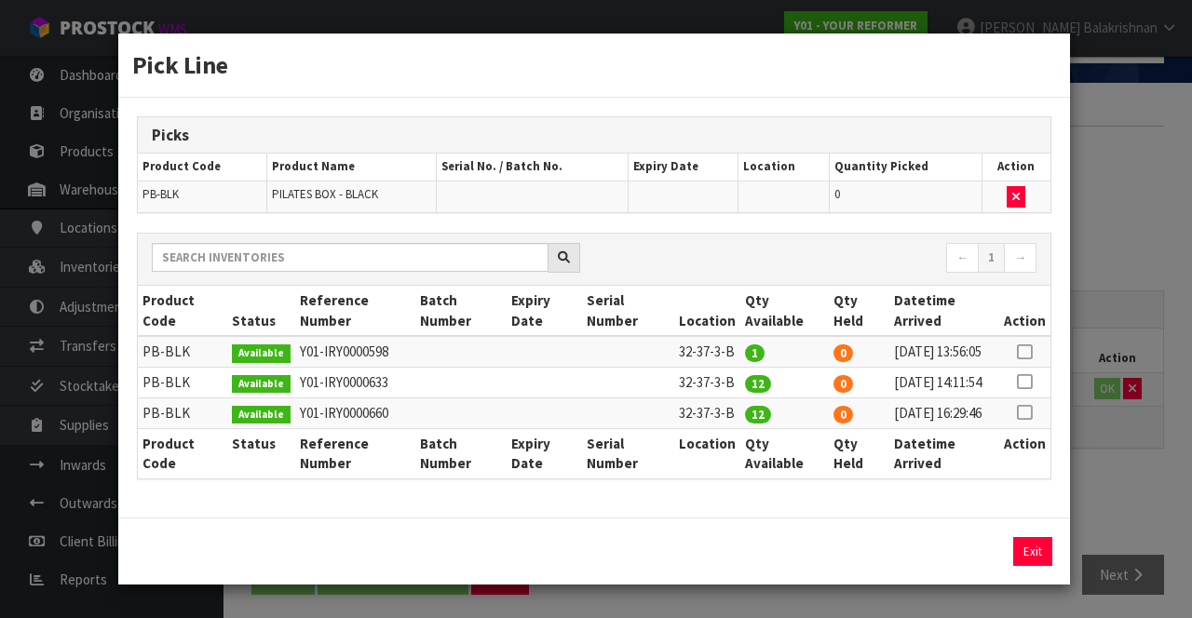
click at [1026, 413] on icon at bounding box center [1024, 413] width 15 height 1
click at [898, 566] on input "12" at bounding box center [888, 551] width 88 height 29
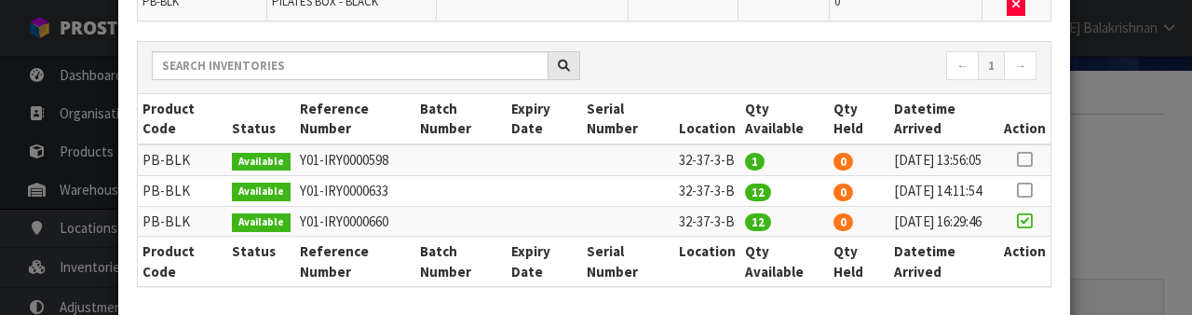
scroll to position [346, 0]
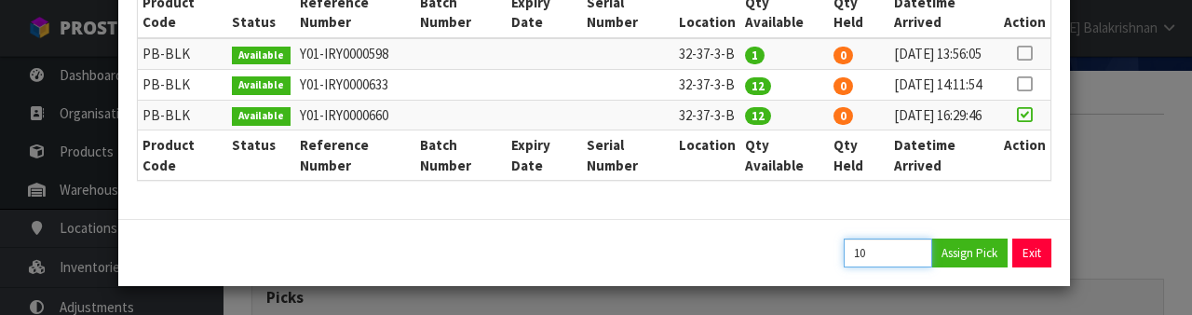
type input "10"
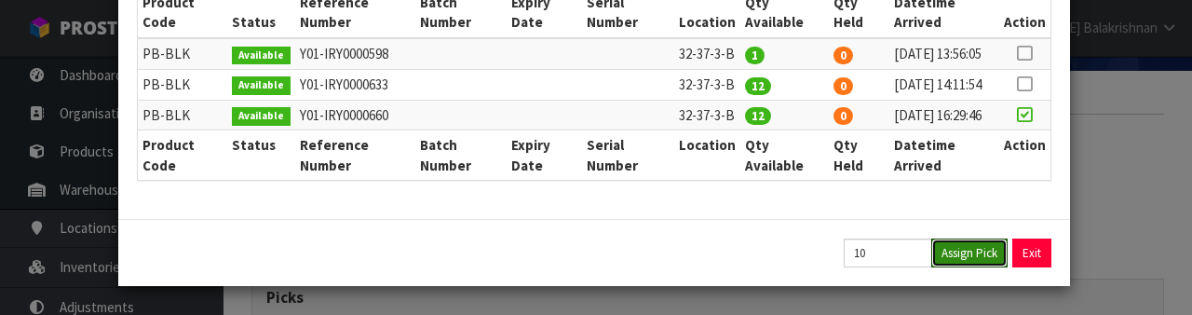
click at [966, 264] on button "Assign Pick" at bounding box center [969, 252] width 76 height 29
type input "10"
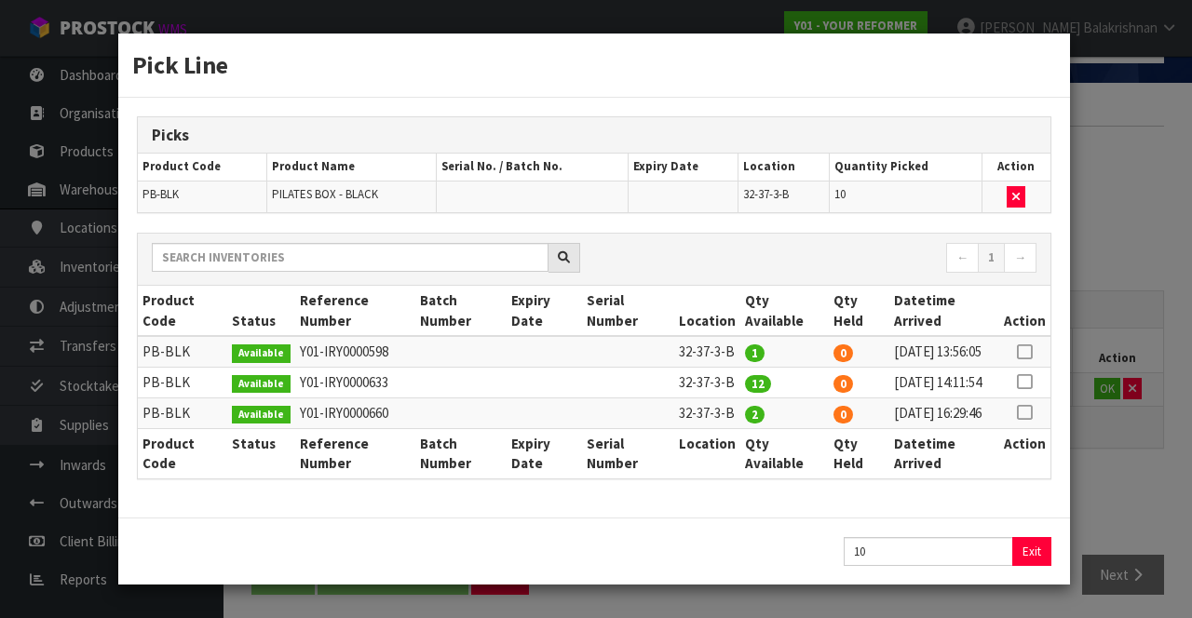
scroll to position [43, 0]
click at [1036, 556] on button "Exit" at bounding box center [1032, 551] width 39 height 29
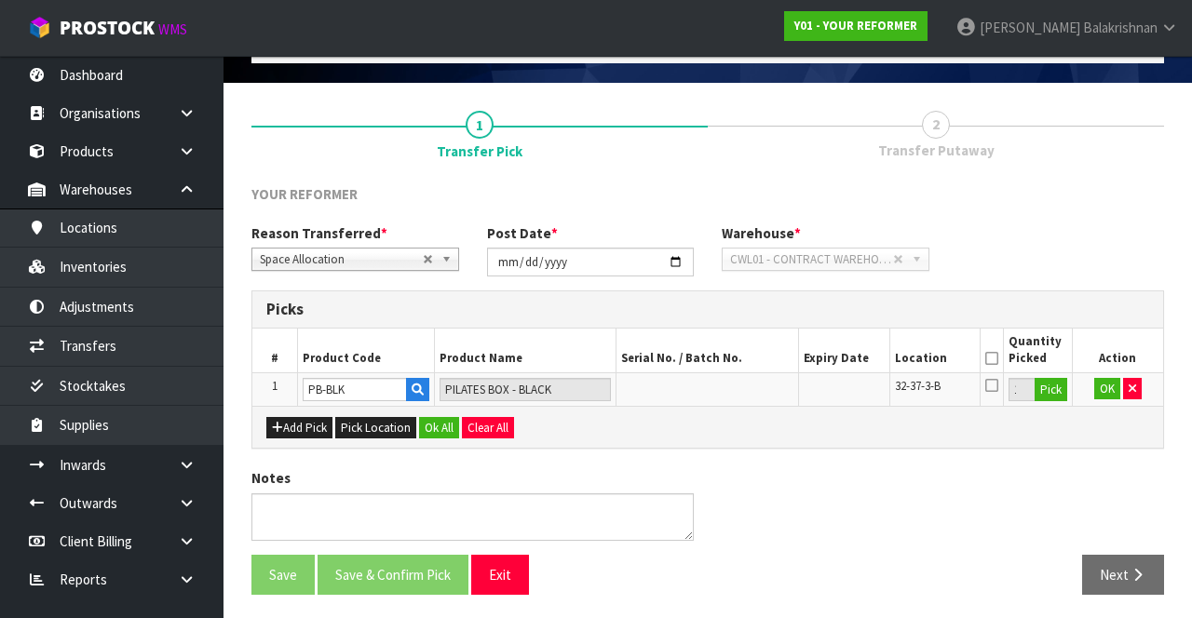
click at [995, 359] on icon at bounding box center [991, 359] width 13 height 1
click at [427, 419] on button "Ok All" at bounding box center [439, 428] width 40 height 22
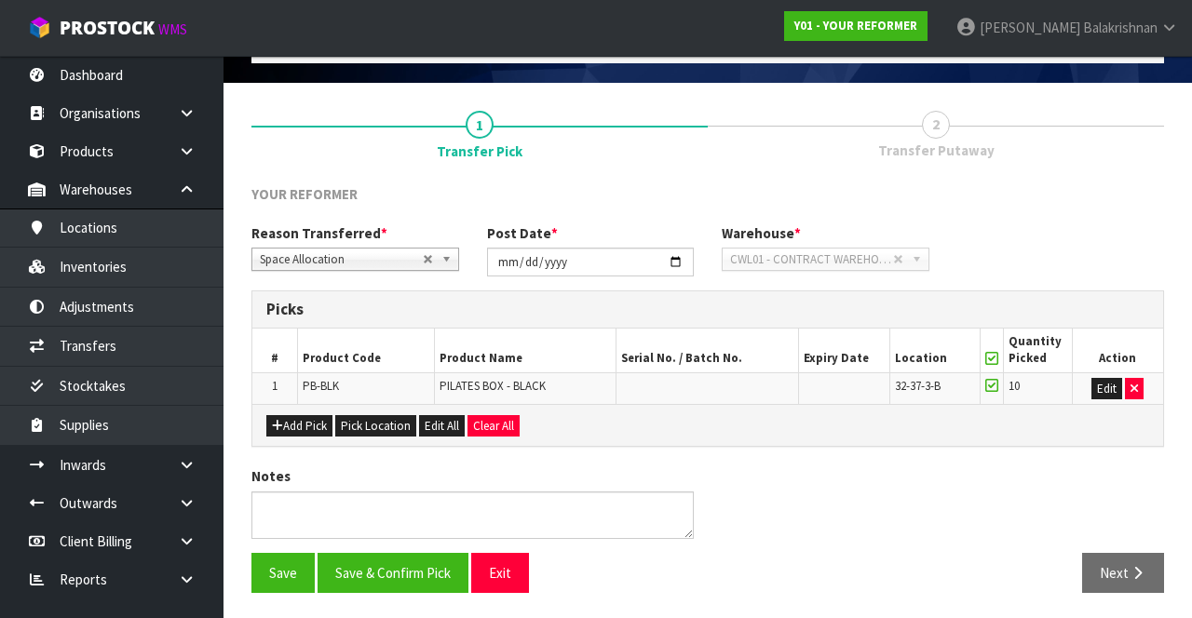
scroll to position [104, 0]
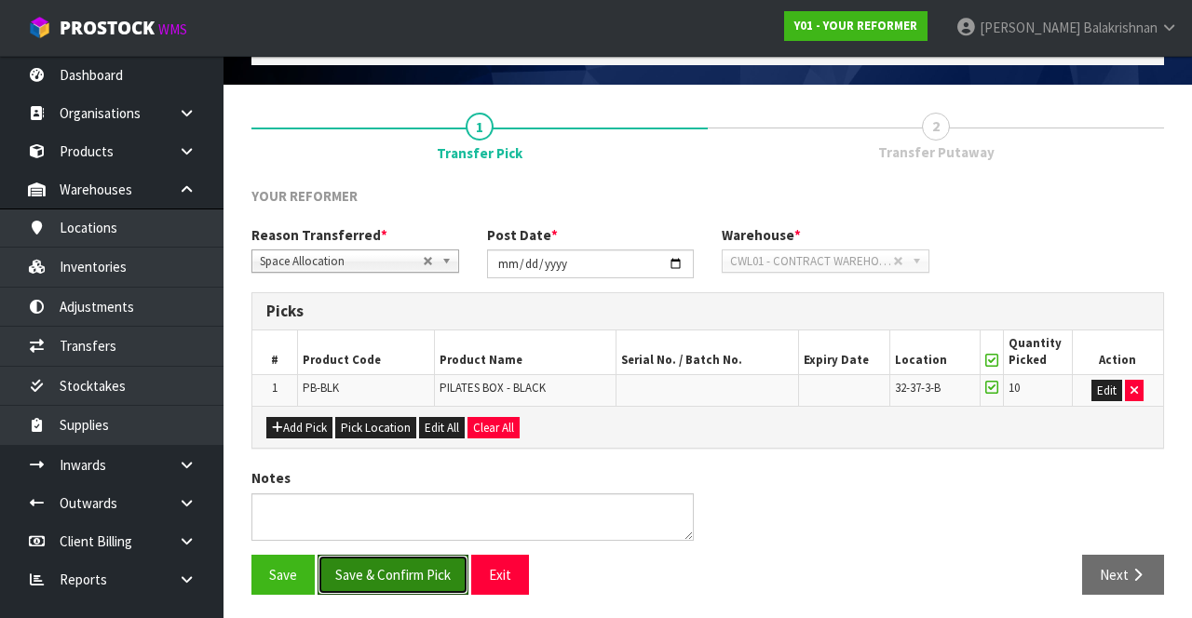
click at [409, 567] on button "Save & Confirm Pick" at bounding box center [393, 575] width 151 height 40
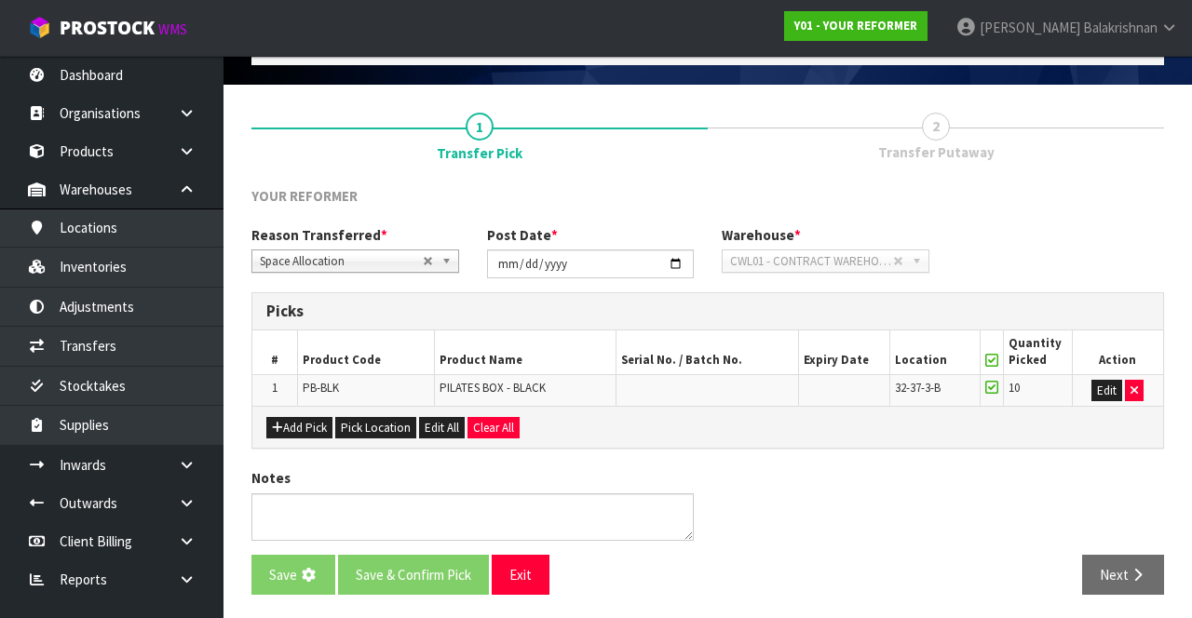
scroll to position [0, 0]
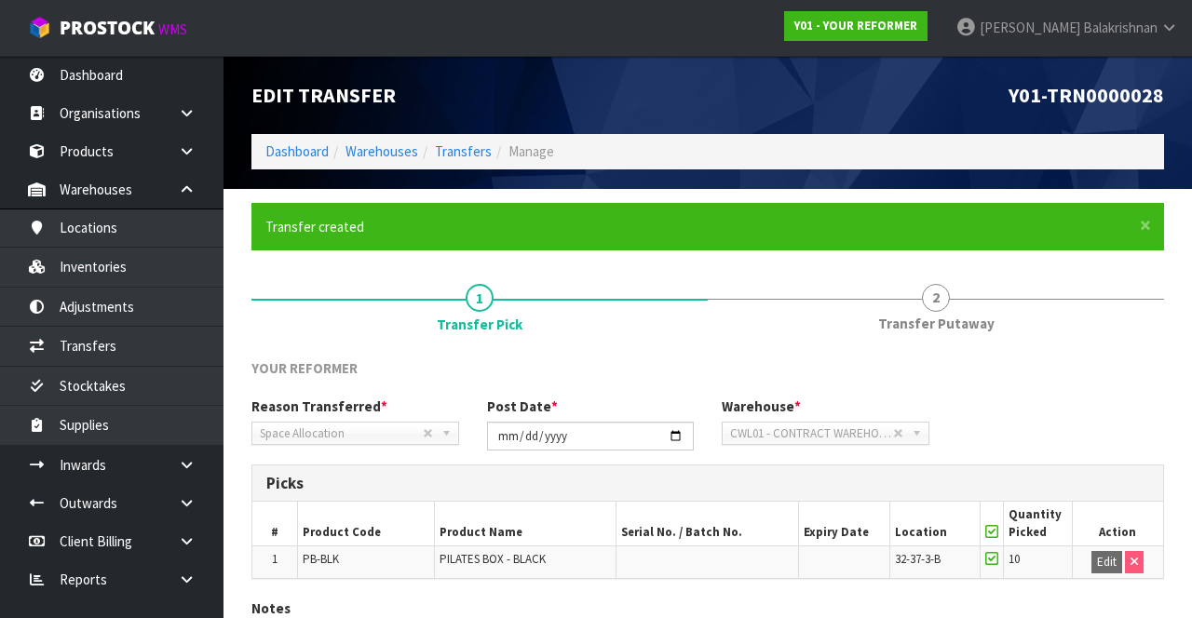
scroll to position [131, 0]
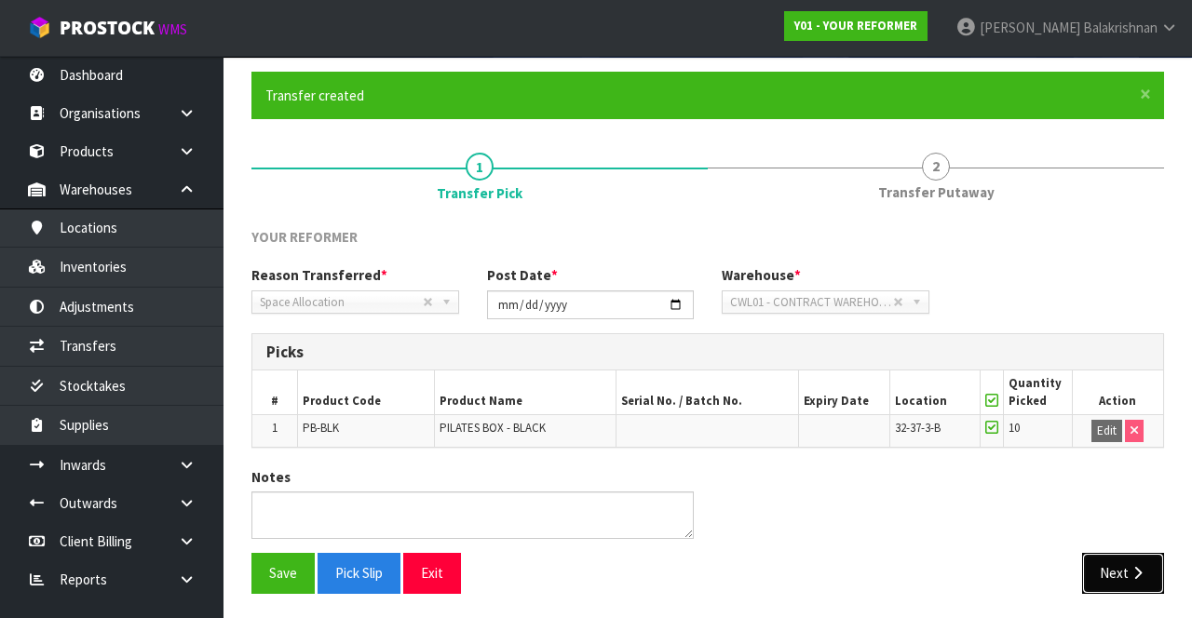
click at [1132, 566] on icon "button" at bounding box center [1138, 573] width 18 height 14
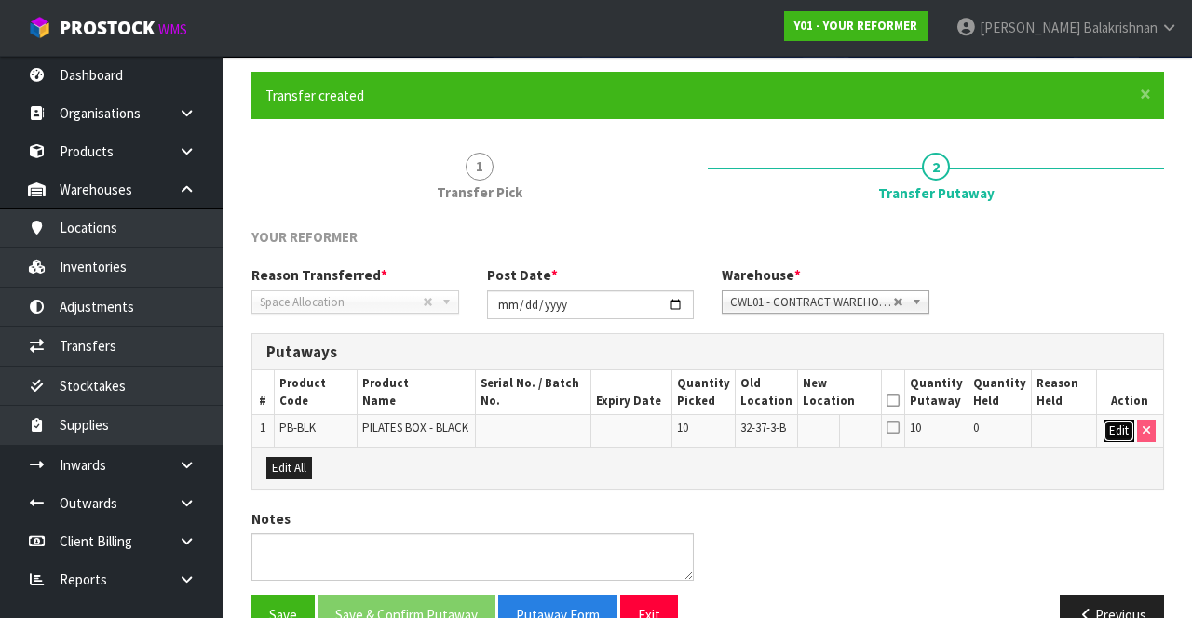
click at [1111, 429] on button "Edit" at bounding box center [1118, 431] width 31 height 22
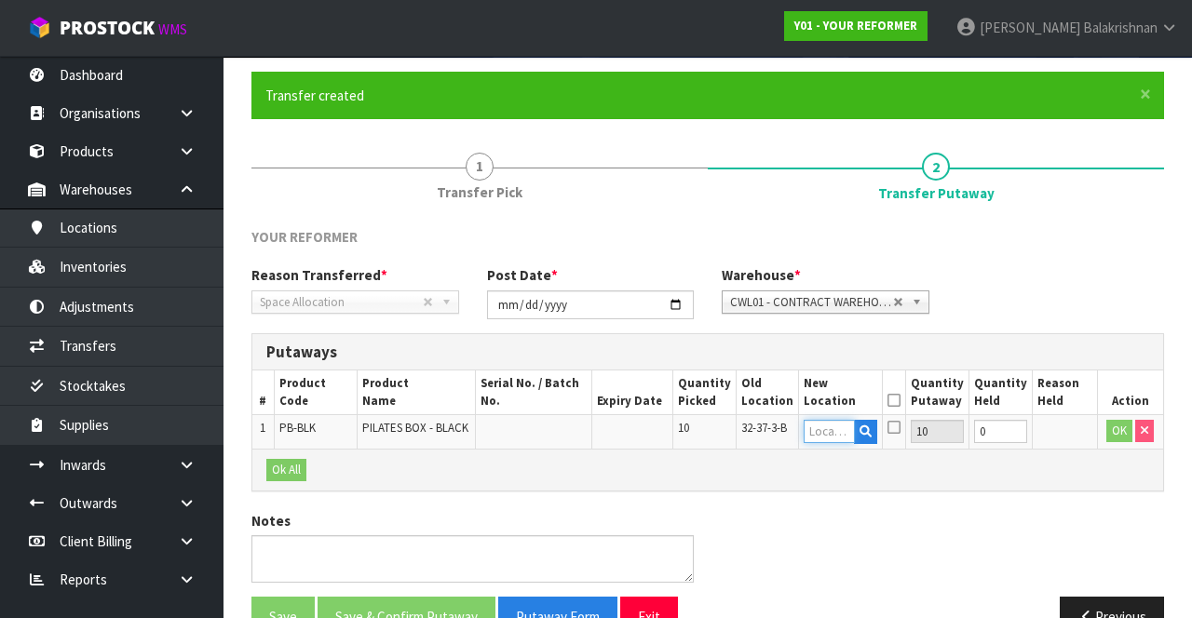
click at [825, 426] on input "text" at bounding box center [830, 431] width 52 height 23
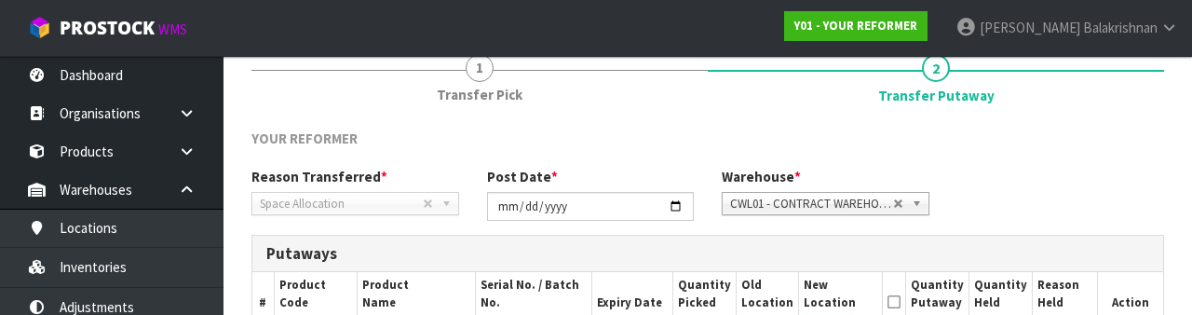
scroll to position [393, 0]
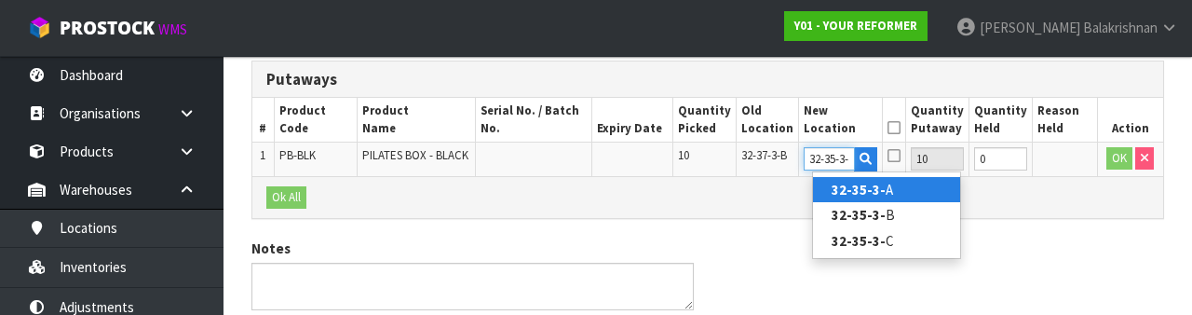
type input "32-35-3-A"
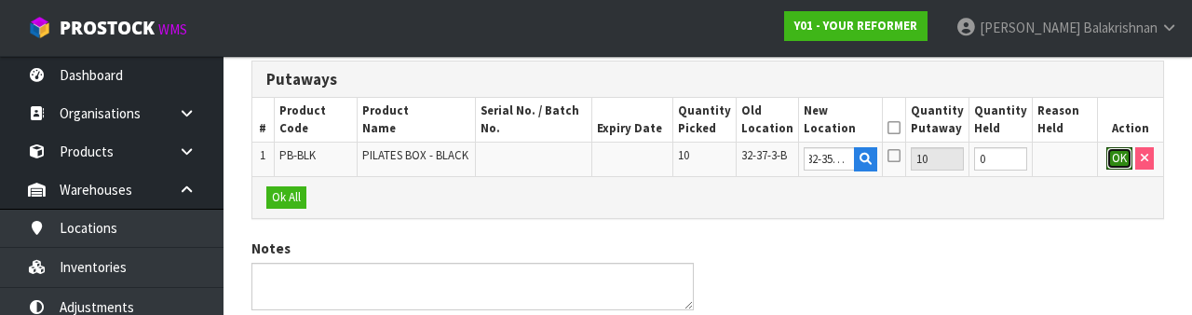
click at [1111, 160] on button "OK" at bounding box center [1119, 158] width 26 height 22
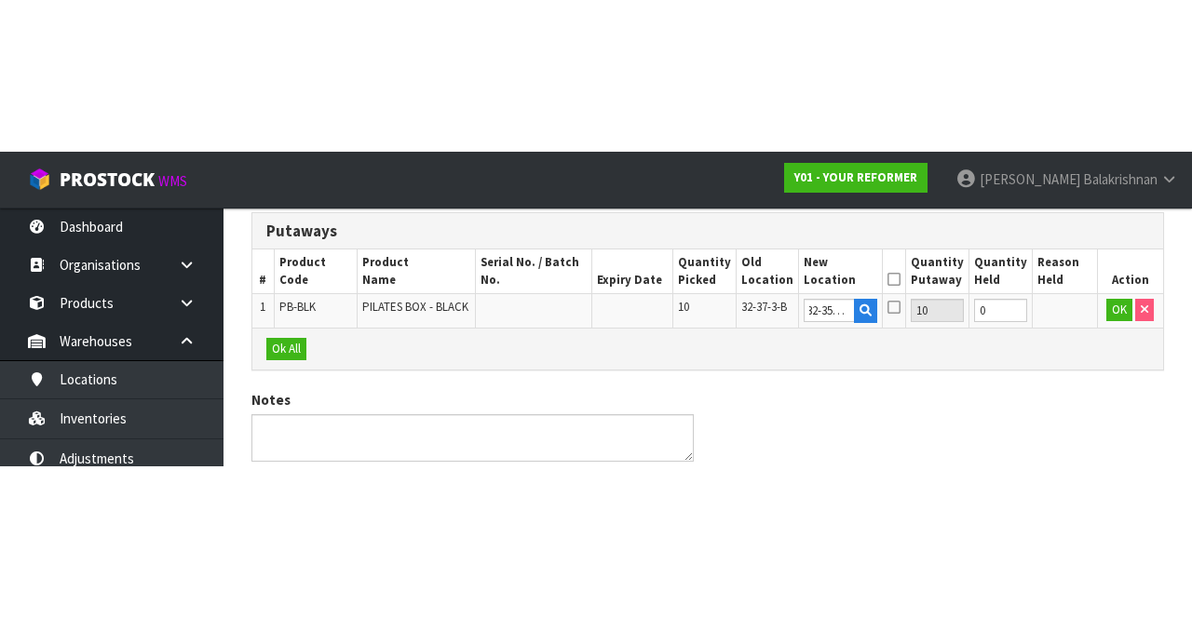
scroll to position [0, 0]
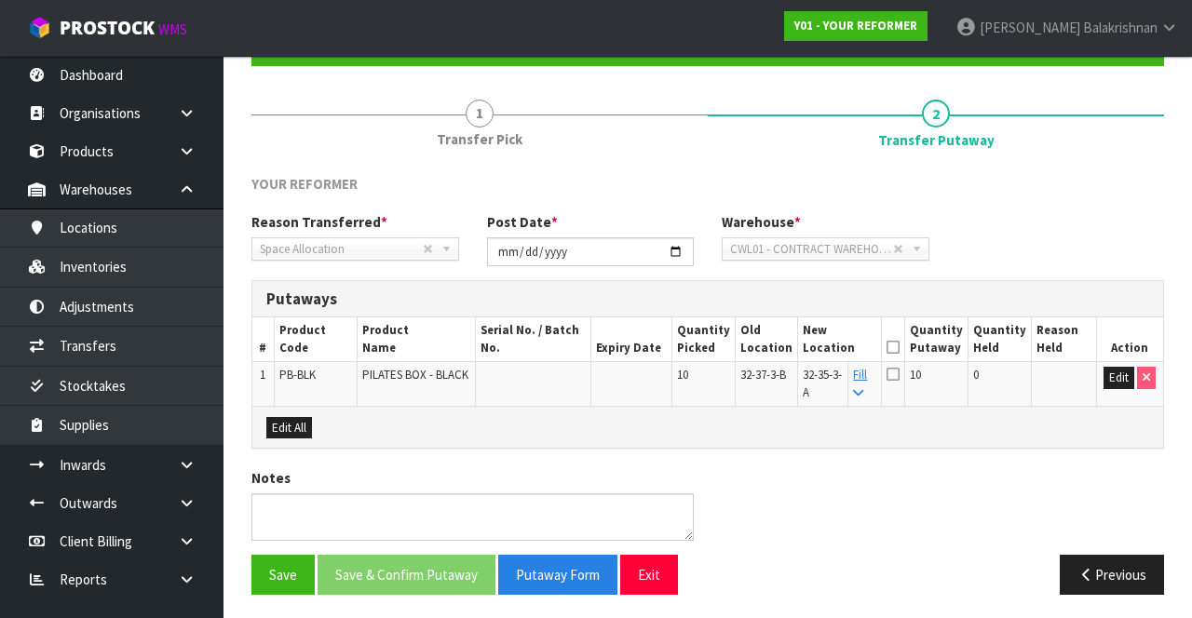
click at [900, 347] on icon at bounding box center [893, 347] width 13 height 1
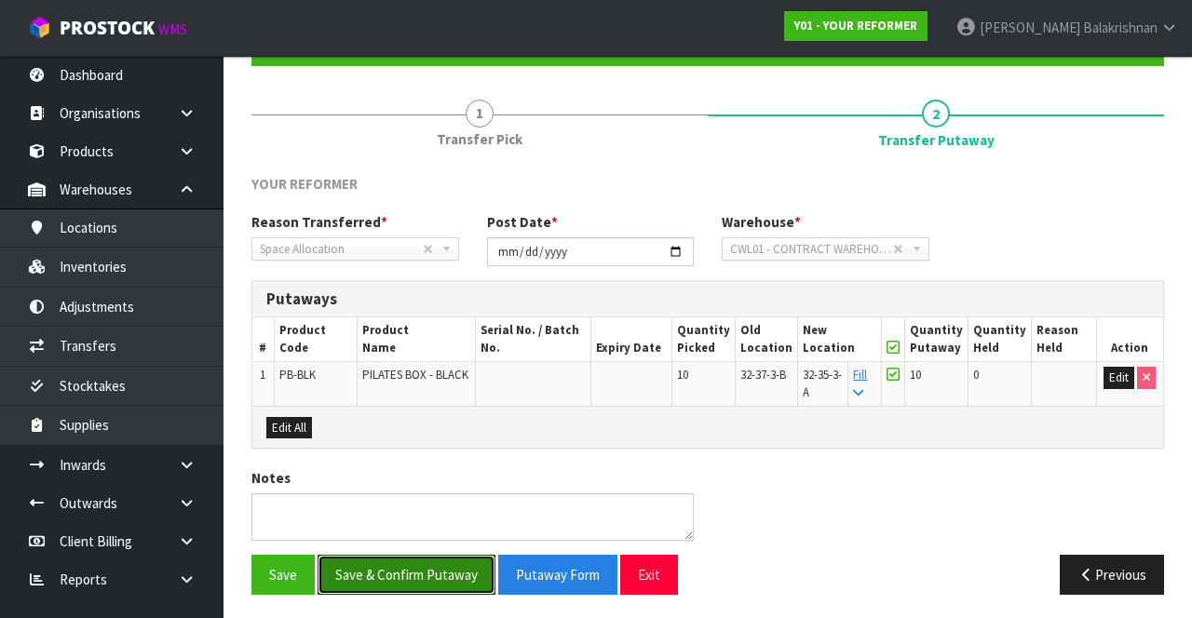
click at [437, 575] on button "Save & Confirm Putaway" at bounding box center [407, 575] width 178 height 40
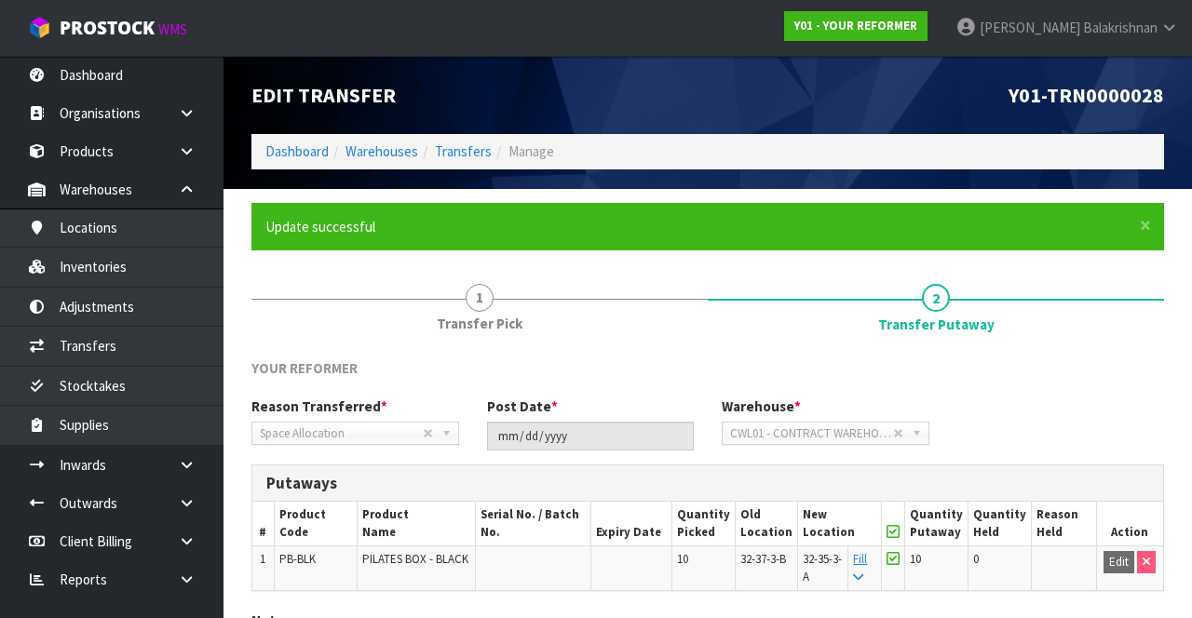
scroll to position [144, 0]
